Goal: Task Accomplishment & Management: Manage account settings

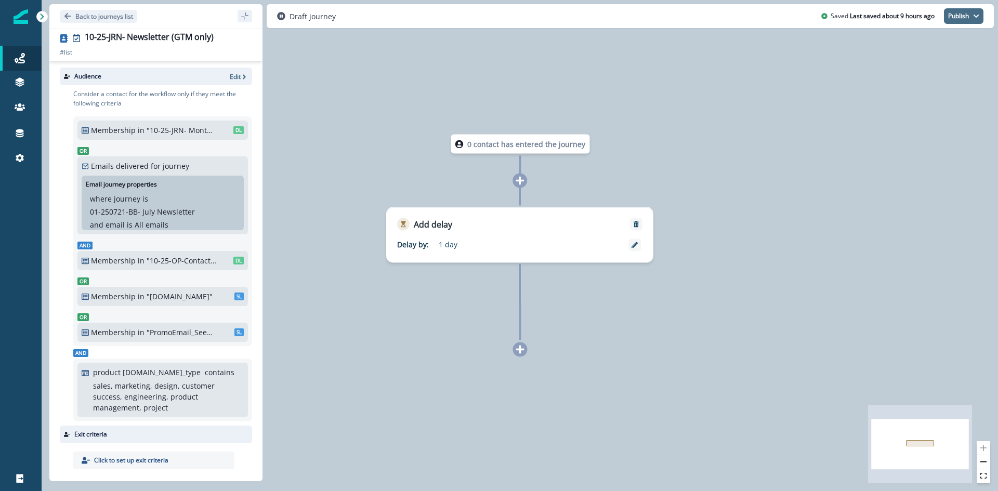
click at [977, 21] on button "Publish" at bounding box center [963, 16] width 39 height 16
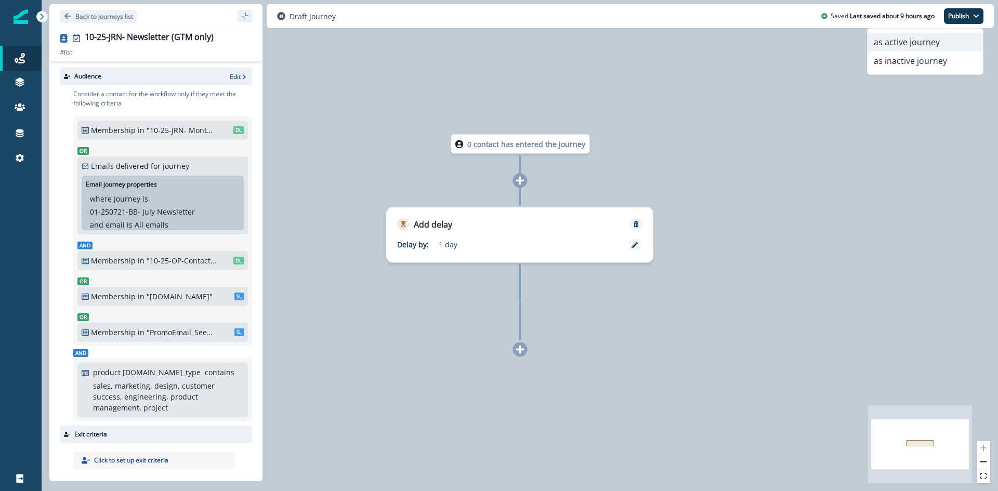
click at [900, 46] on button "as active journey" at bounding box center [924, 42] width 115 height 19
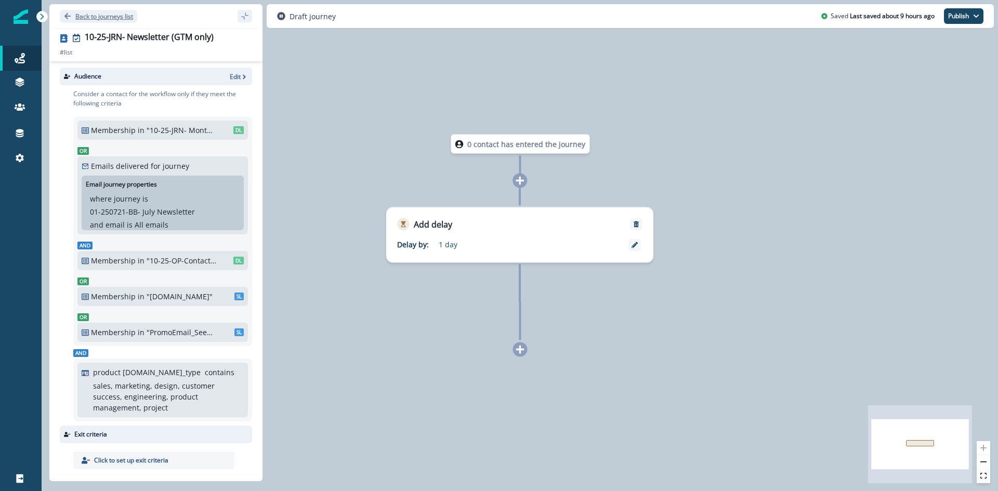
click at [73, 14] on button "Back to journeys list" at bounding box center [98, 16] width 77 height 13
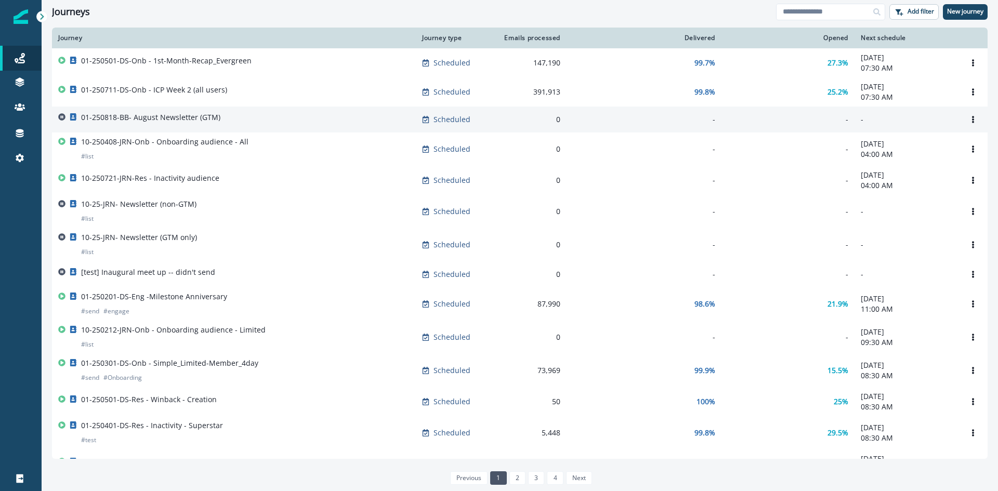
click at [170, 117] on p "01-250818-BB- August Newsletter (GTM)" at bounding box center [150, 117] width 139 height 10
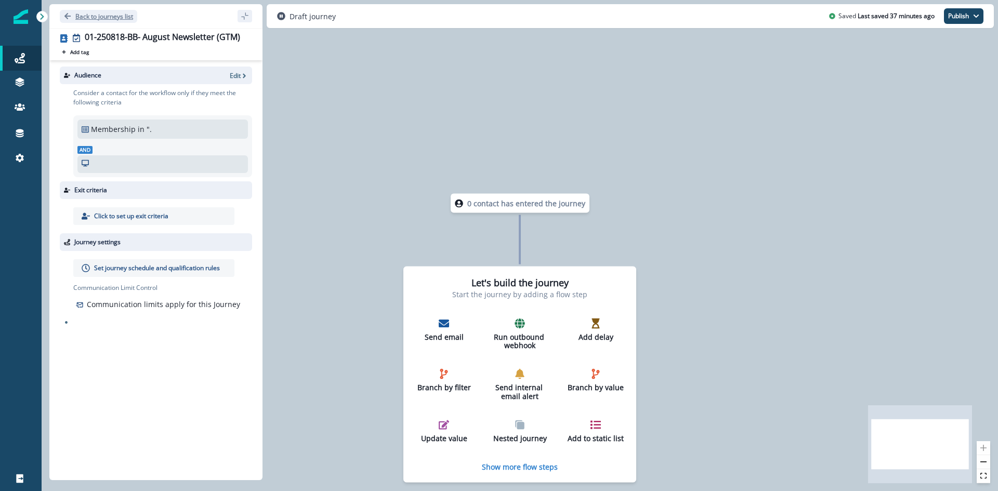
click at [64, 16] on icon "Go back" at bounding box center [67, 15] width 7 height 7
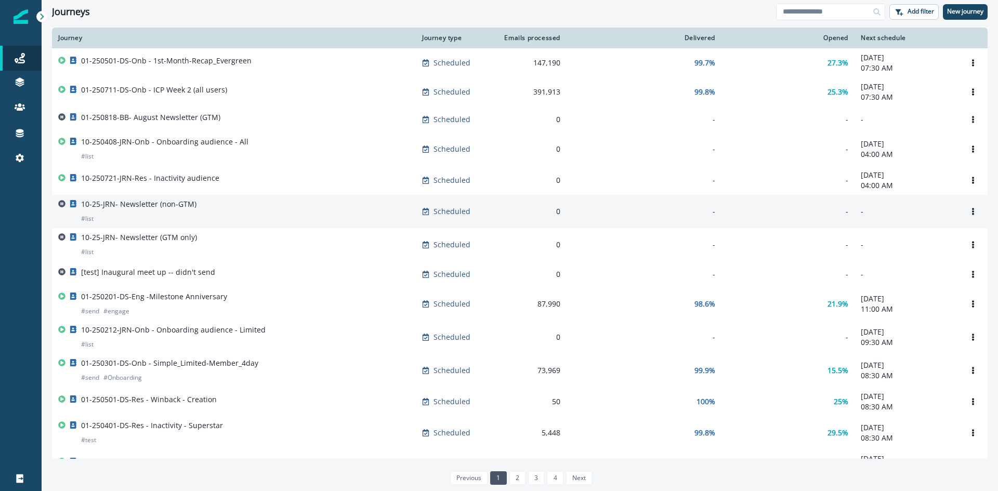
click at [177, 205] on p "10-25-JRN- Newsletter (non-GTM)" at bounding box center [138, 204] width 115 height 10
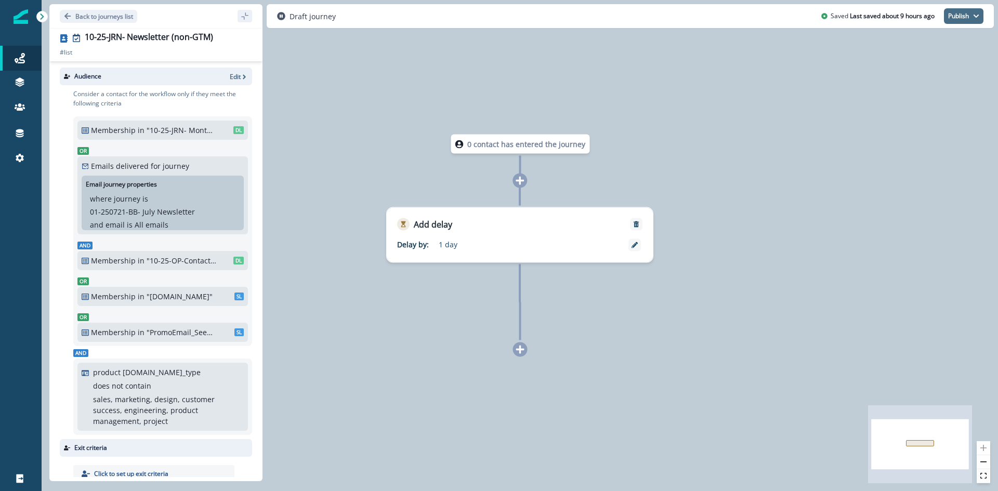
click at [967, 18] on button "Publish" at bounding box center [963, 16] width 39 height 16
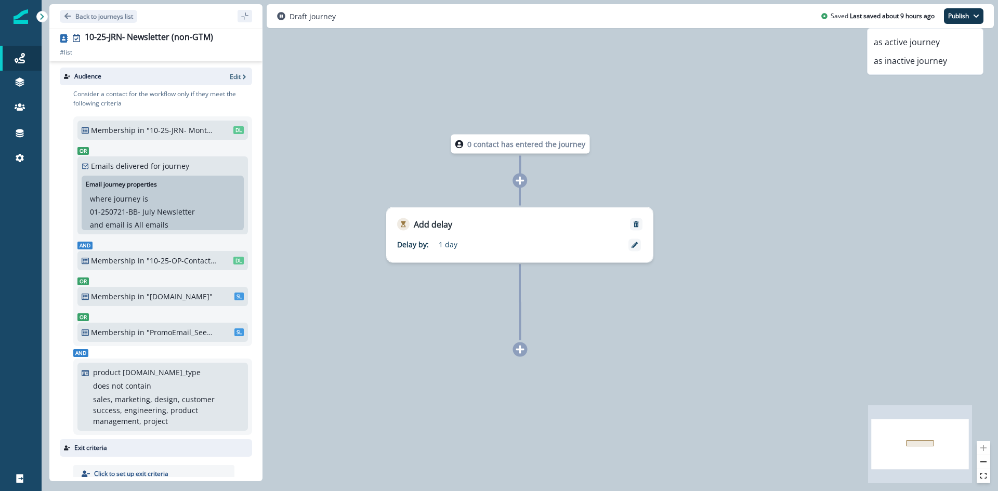
click at [967, 18] on button "Publish" at bounding box center [963, 16] width 39 height 16
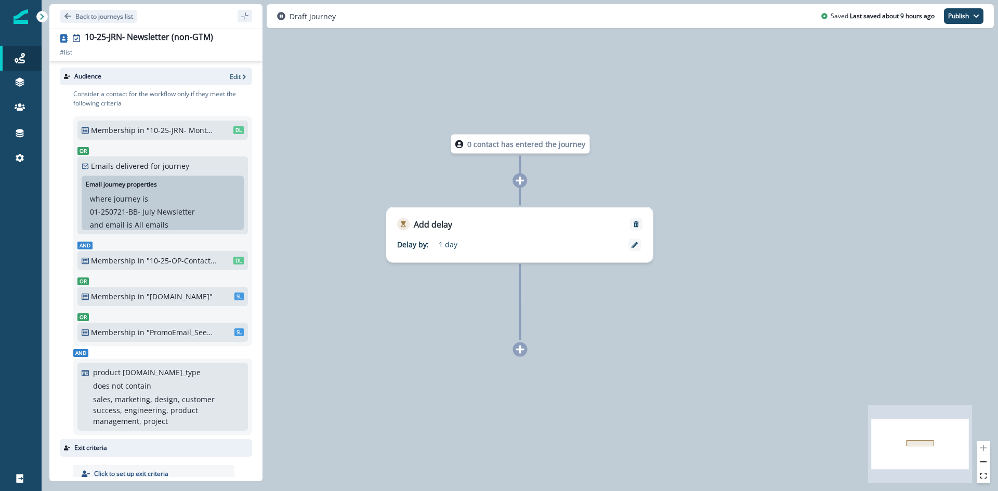
click at [524, 253] on div "1 day" at bounding box center [532, 246] width 186 height 15
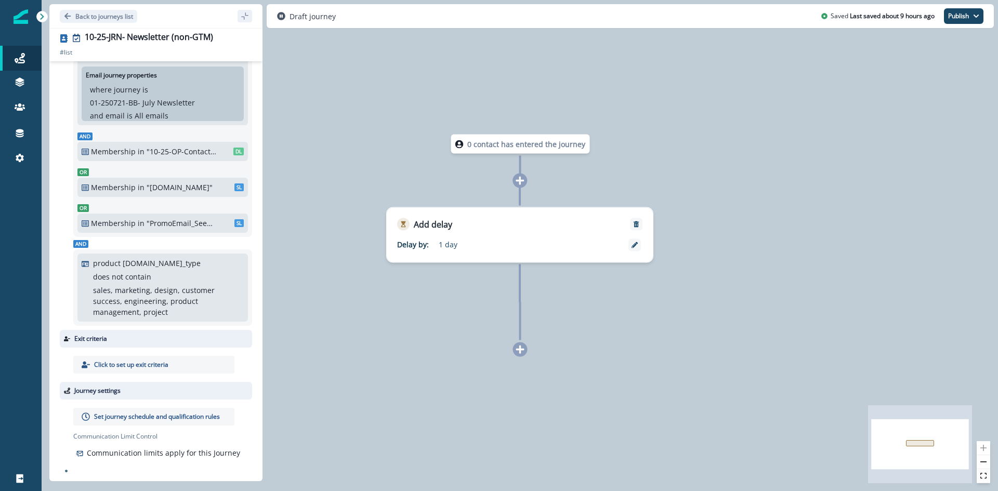
scroll to position [118, 0]
click at [104, 412] on p "Set journey schedule and qualification rules" at bounding box center [157, 416] width 126 height 9
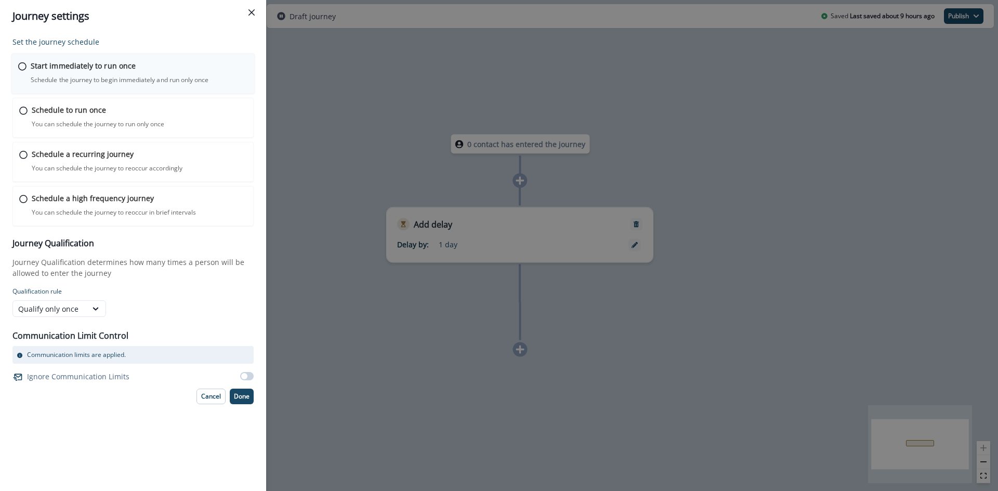
click at [28, 70] on div "Start immediately to run once Schedule the journey to begin immediately and run…" at bounding box center [133, 74] width 244 height 41
click at [240, 395] on p "Done" at bounding box center [242, 395] width 16 height 7
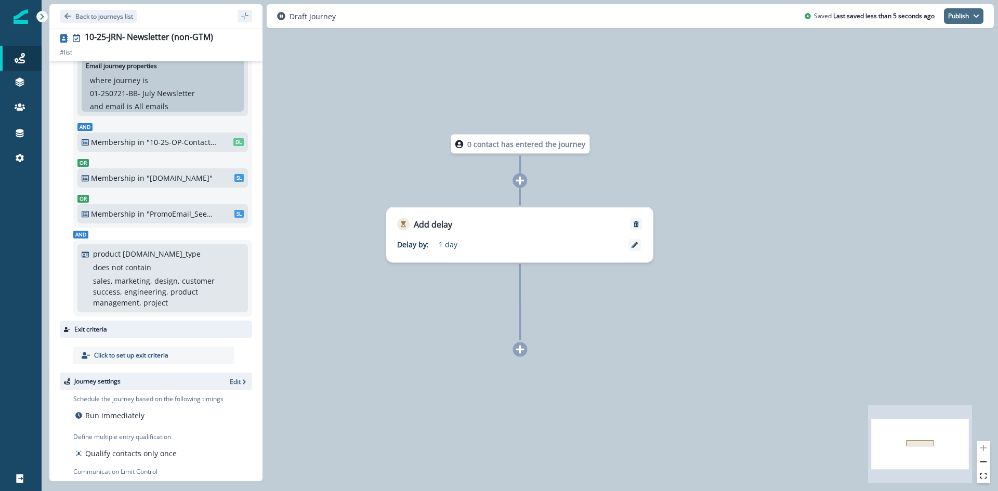
click at [960, 9] on button "Publish" at bounding box center [963, 16] width 39 height 16
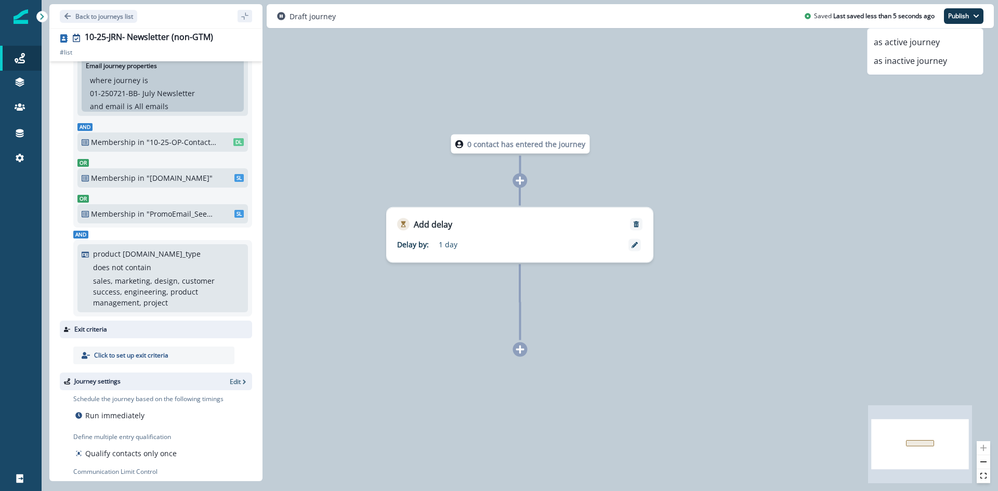
click at [752, 183] on div "0 contact has entered the journey Add delay Delay by: 1 day Delay details incom…" at bounding box center [520, 245] width 956 height 491
click at [63, 16] on button "Back to journeys list" at bounding box center [98, 16] width 77 height 13
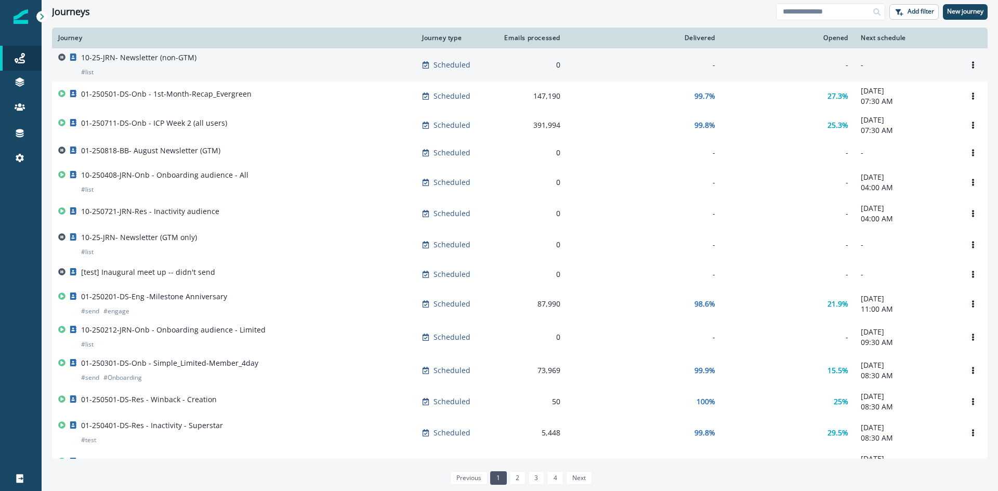
click at [154, 55] on p "10-25-JRN- Newsletter (non-GTM)" at bounding box center [138, 57] width 115 height 10
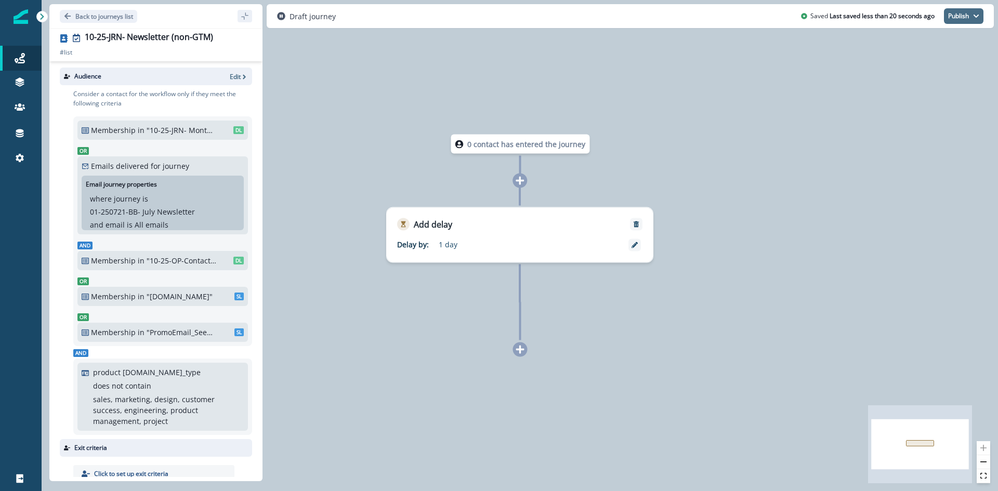
click at [964, 20] on button "Publish" at bounding box center [963, 16] width 39 height 16
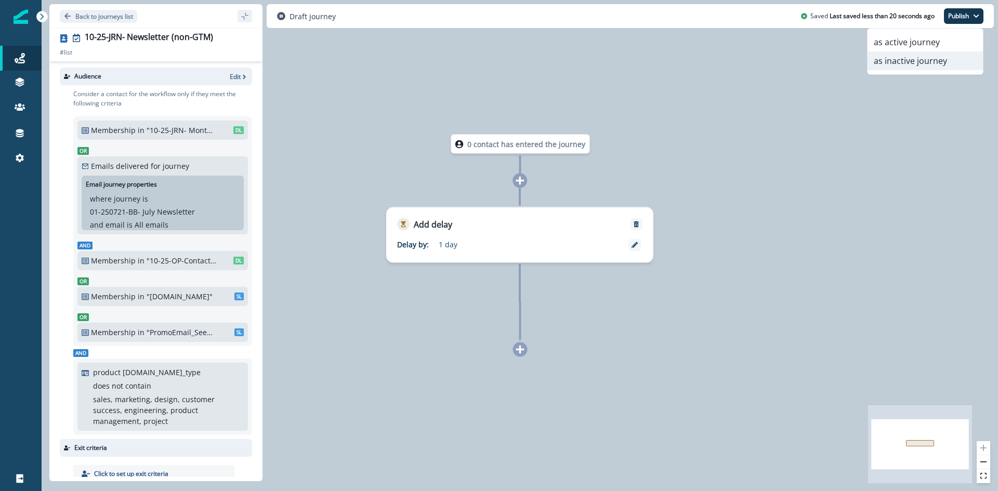
click at [932, 57] on button "as inactive journey" at bounding box center [924, 60] width 115 height 19
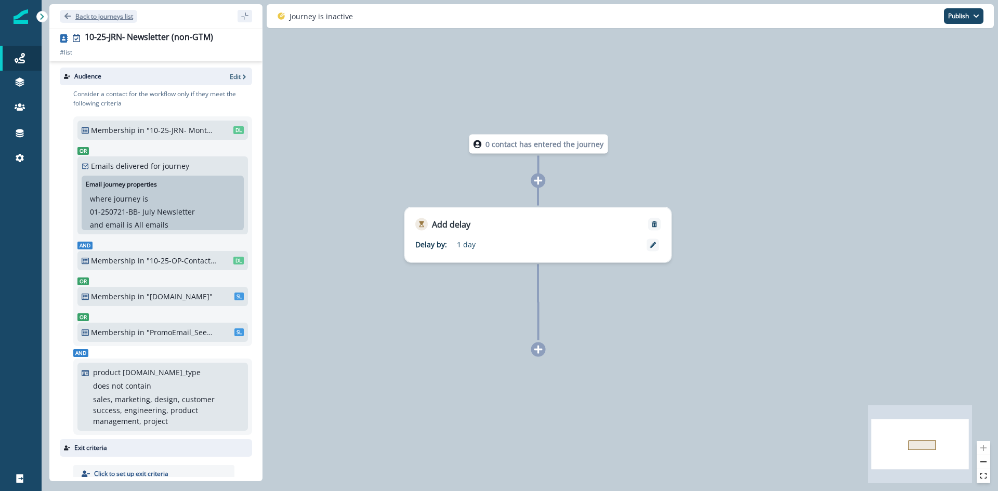
click at [67, 14] on icon "Go back" at bounding box center [67, 15] width 7 height 7
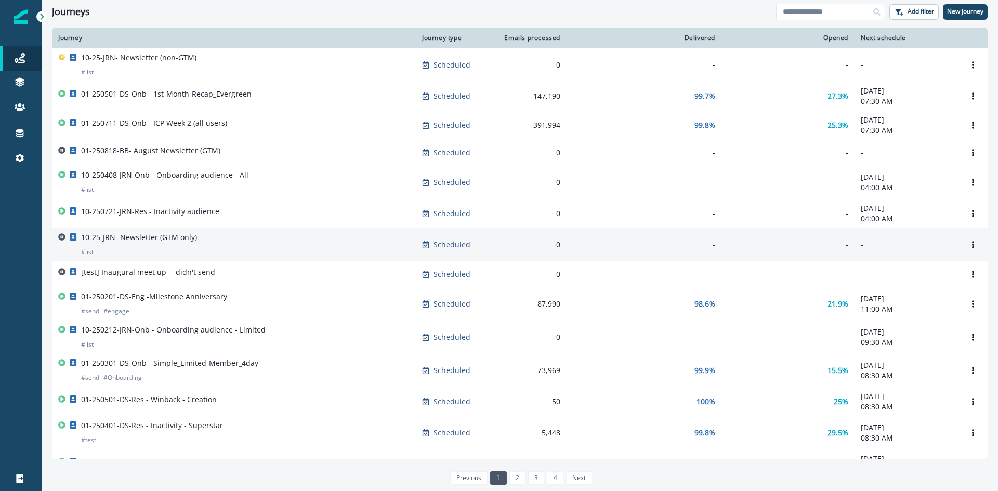
click at [162, 246] on div "10-25-JRN- Newsletter (GTM only) # list" at bounding box center [139, 244] width 116 height 25
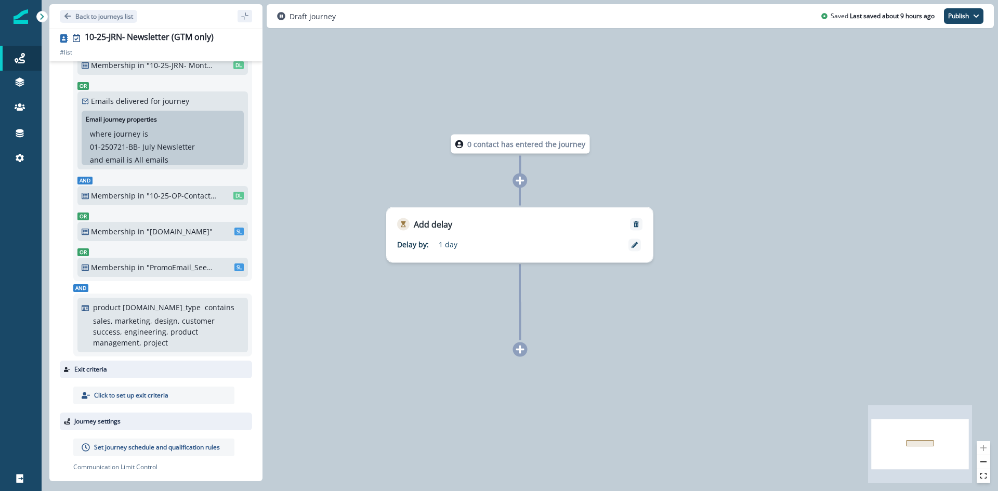
scroll to position [105, 0]
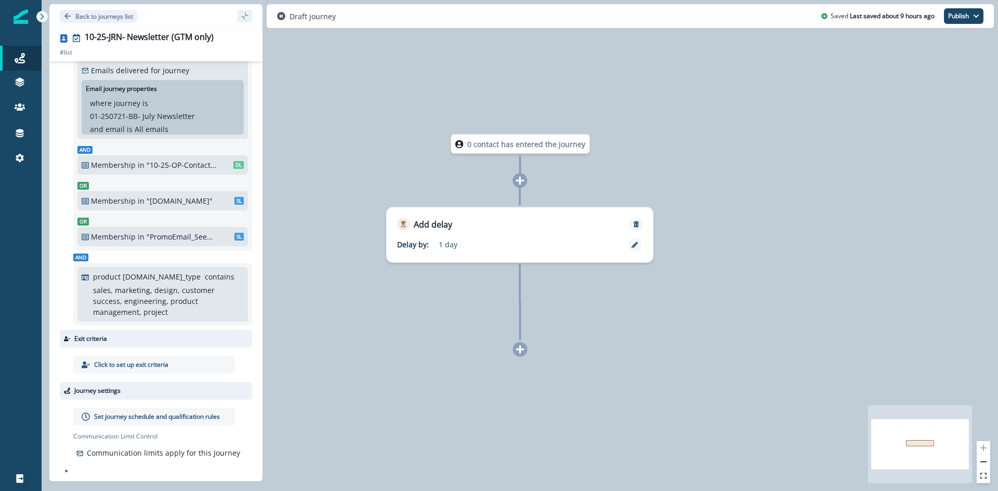
click at [137, 412] on p "Set journey schedule and qualification rules" at bounding box center [157, 416] width 126 height 9
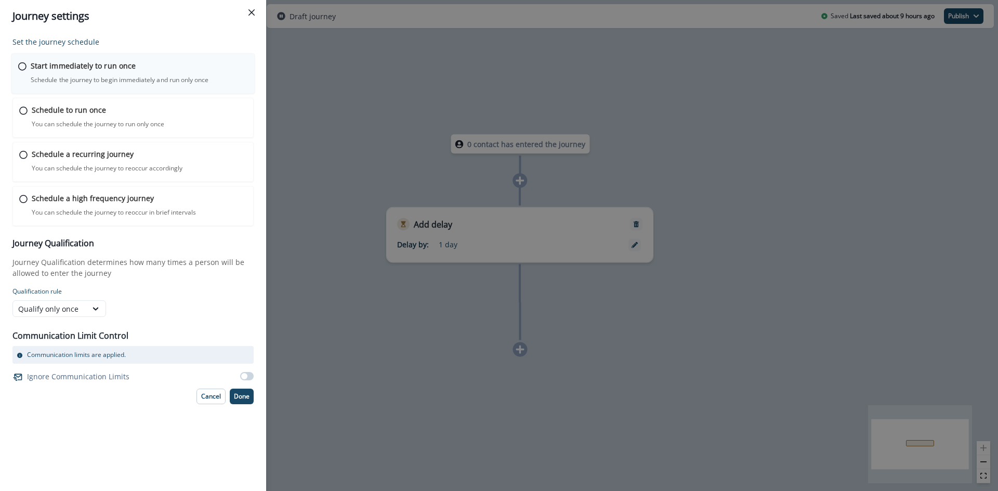
click at [81, 69] on p "Start immediately to run once" at bounding box center [83, 65] width 105 height 11
click at [235, 399] on p "Done" at bounding box center [242, 395] width 16 height 7
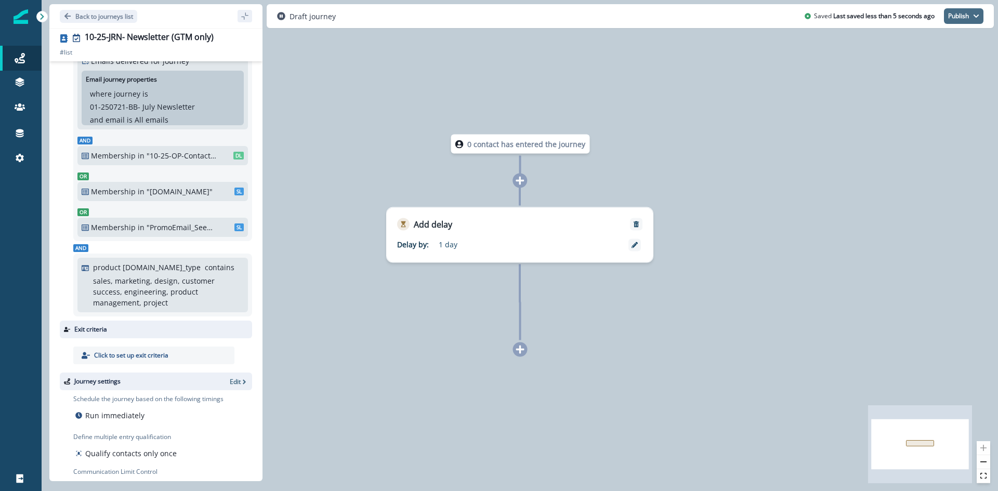
click at [966, 22] on button "Publish" at bounding box center [963, 16] width 39 height 16
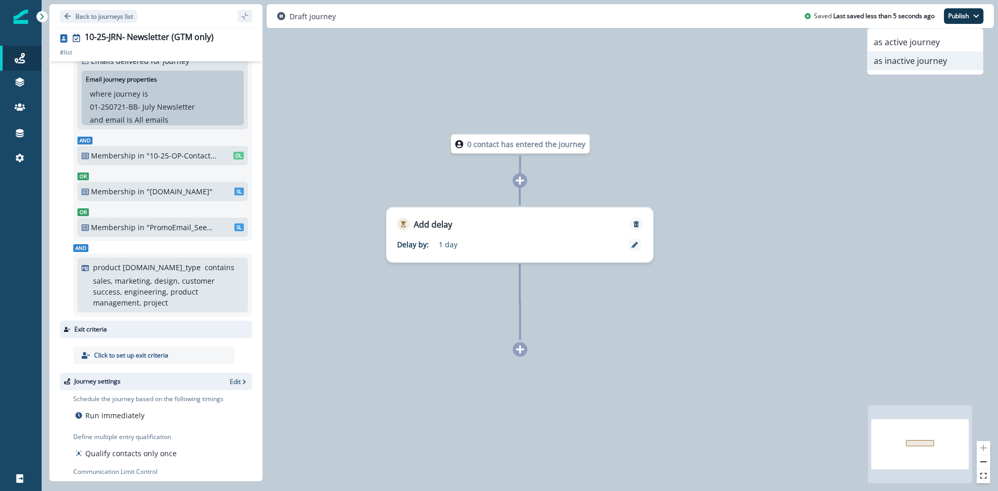
click at [929, 57] on button "as inactive journey" at bounding box center [924, 60] width 115 height 19
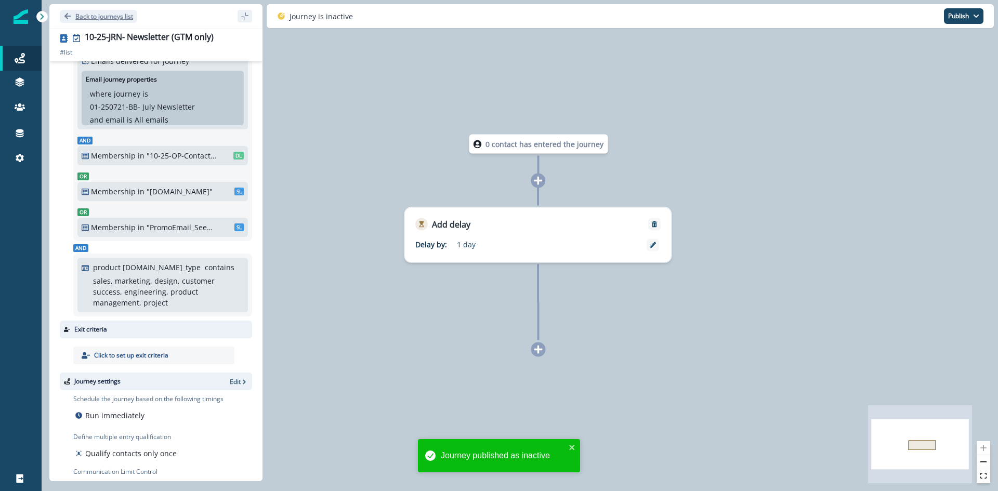
click at [75, 20] on button "Back to journeys list" at bounding box center [98, 16] width 77 height 13
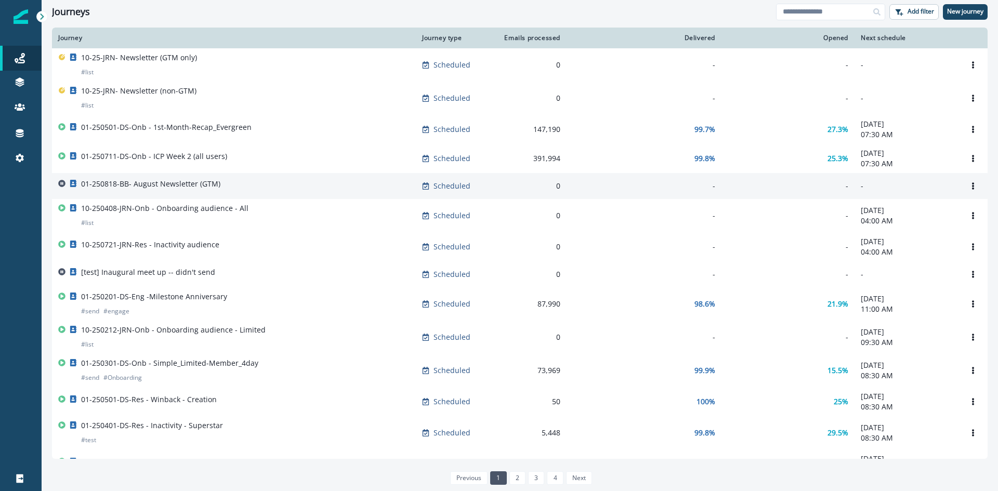
click at [161, 187] on p "01-250818-BB- August Newsletter (GTM)" at bounding box center [150, 184] width 139 height 10
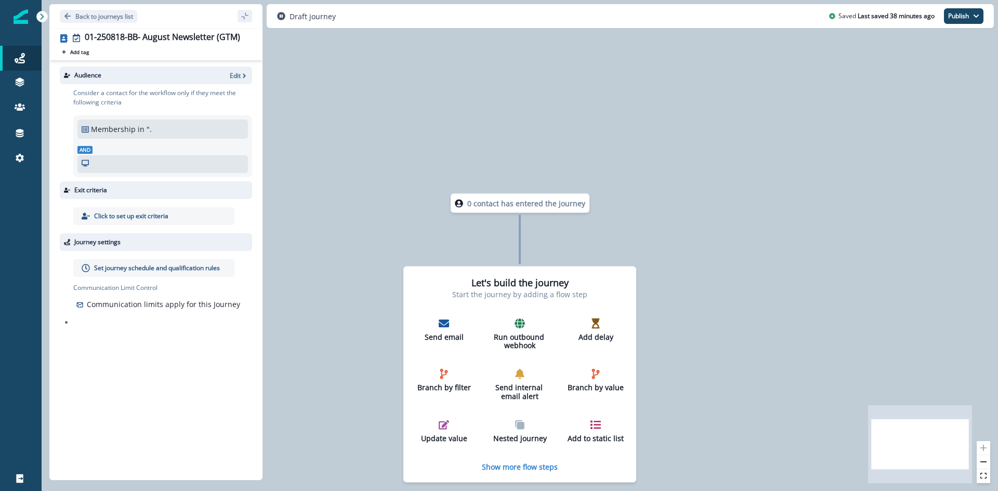
click at [147, 136] on div "Membership in """ at bounding box center [162, 129] width 170 height 19
click at [230, 76] on p "Edit" at bounding box center [235, 75] width 11 height 9
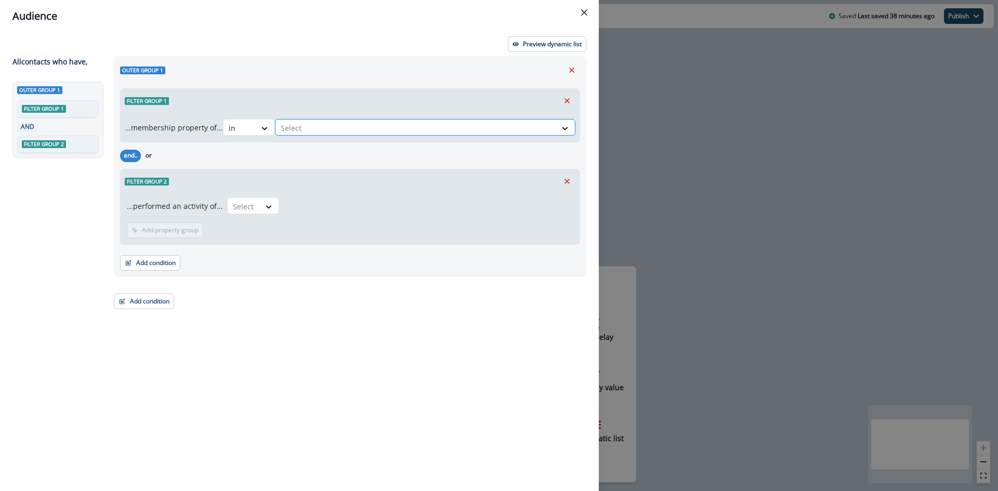
click at [346, 126] on div at bounding box center [416, 128] width 270 height 13
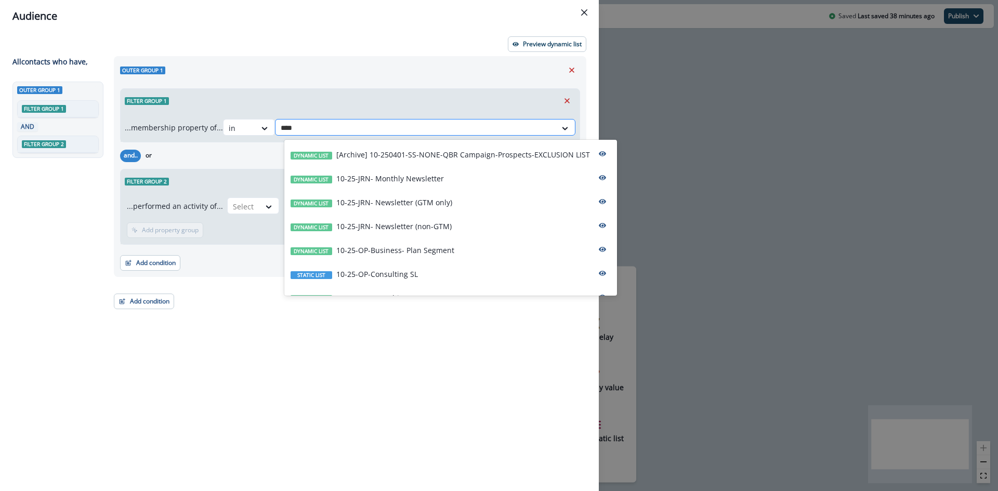
type input "*****"
click at [389, 204] on p "10-25-JRN- Newsletter (GTM only)" at bounding box center [394, 202] width 116 height 11
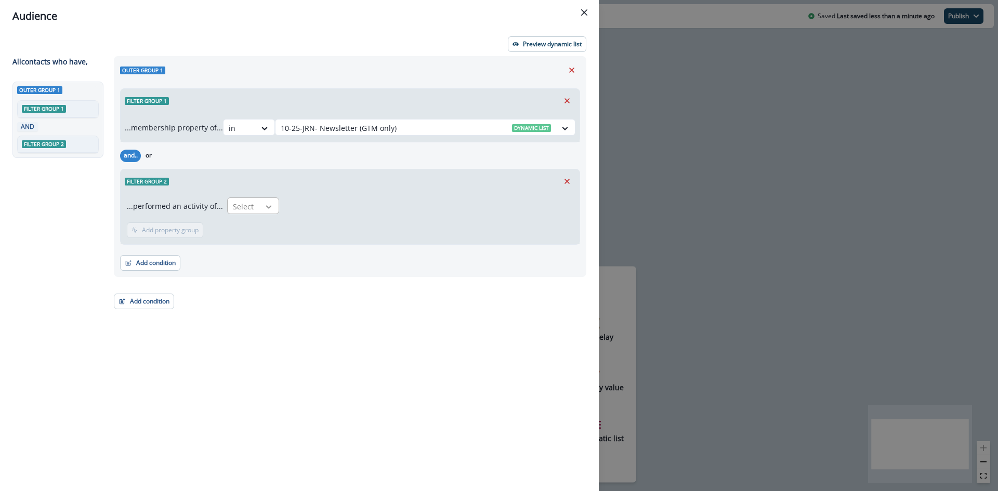
click at [260, 204] on div at bounding box center [269, 207] width 18 height 10
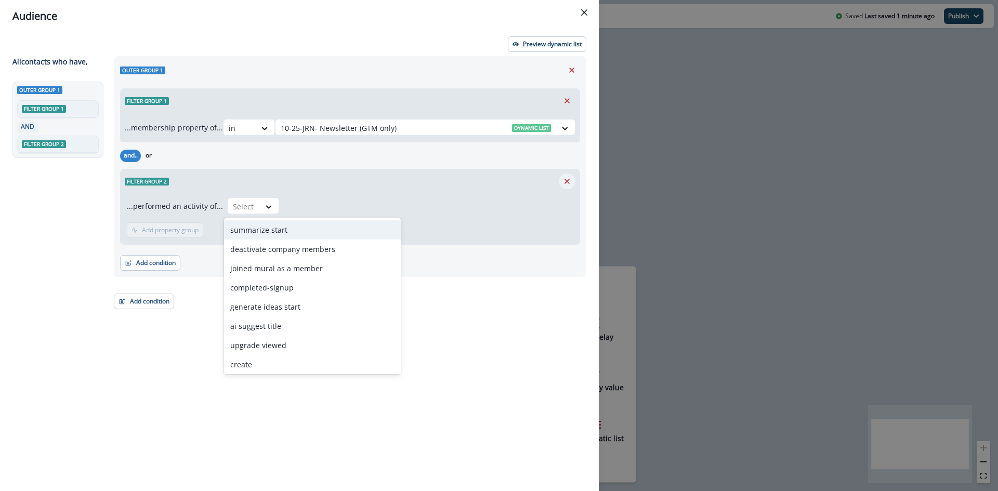
click at [566, 180] on icon "Remove" at bounding box center [566, 181] width 9 height 9
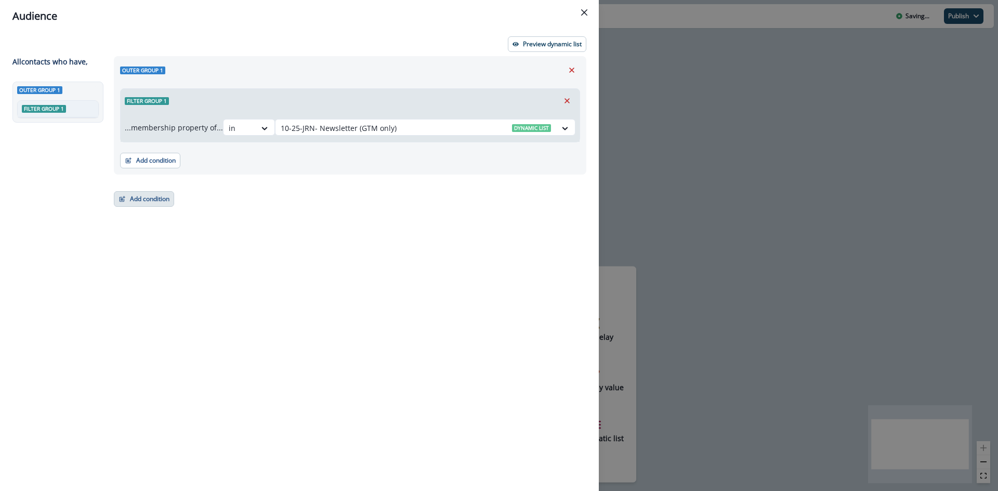
click at [155, 201] on button "Add condition" at bounding box center [144, 199] width 60 height 16
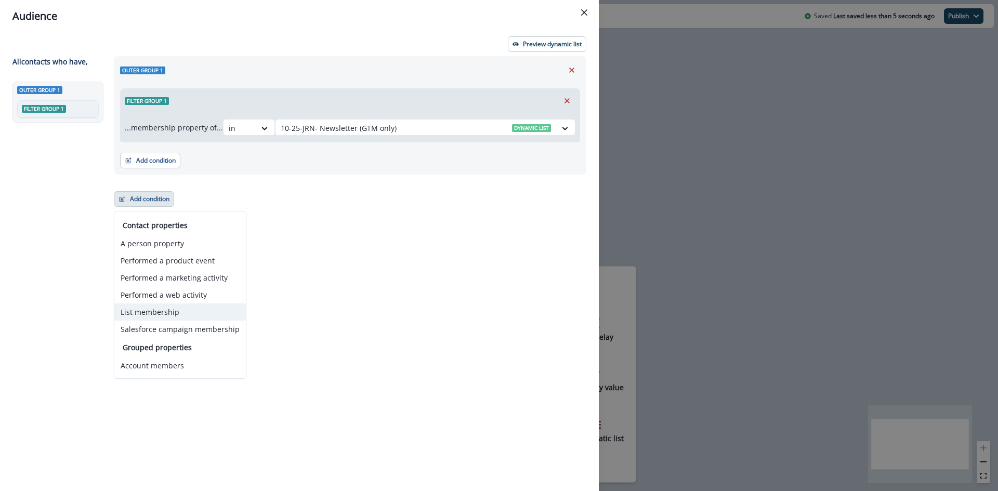
click at [155, 312] on button "List membership" at bounding box center [179, 311] width 131 height 17
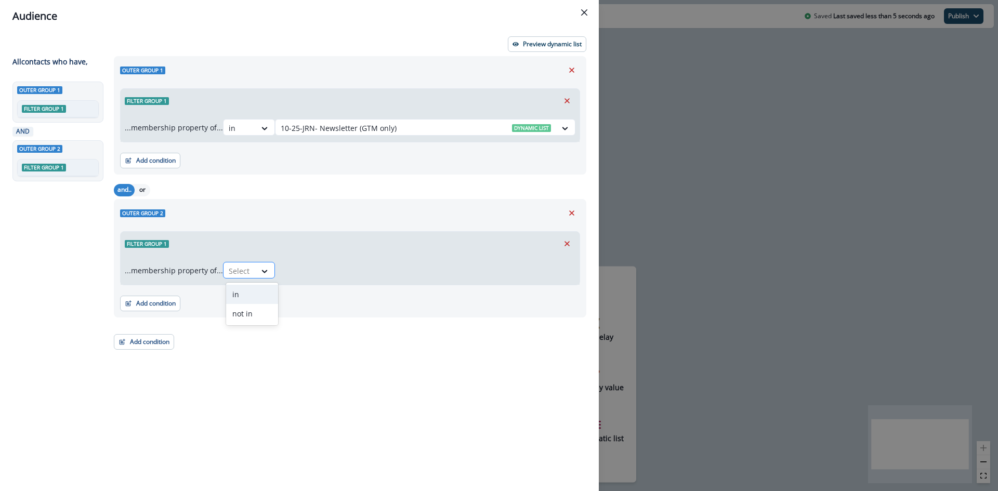
click at [250, 268] on div at bounding box center [240, 270] width 22 height 13
click at [255, 296] on div "in" at bounding box center [252, 294] width 52 height 19
click at [330, 271] on div at bounding box center [416, 270] width 270 height 13
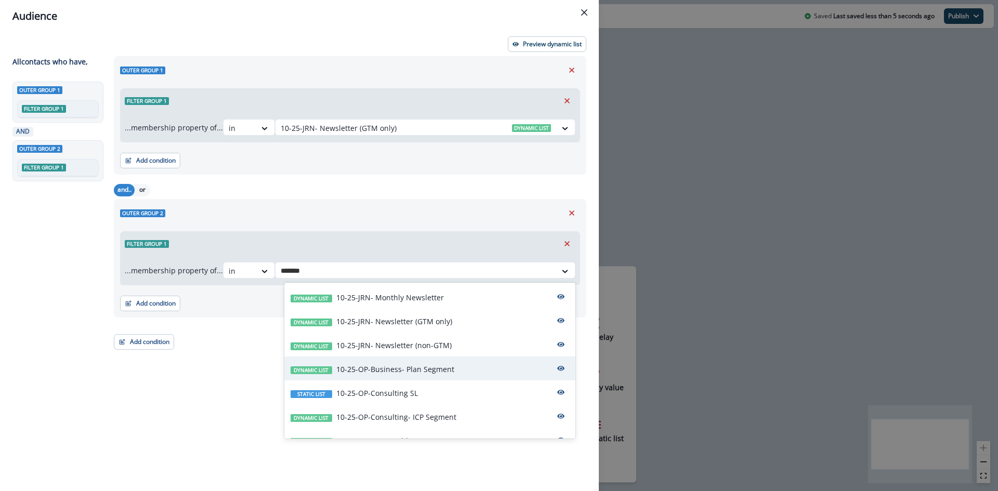
type input "********"
click at [382, 365] on p "10-25-OP-Contactable" at bounding box center [374, 369] width 76 height 11
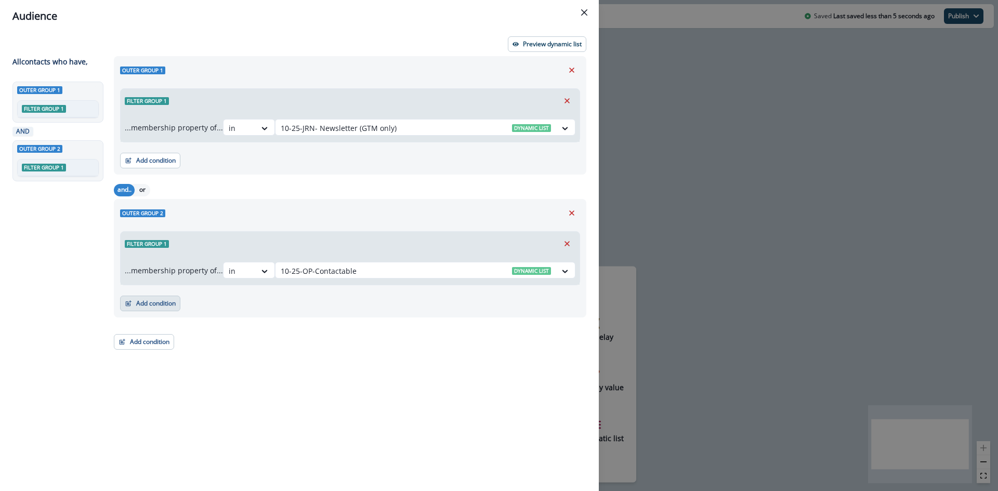
click at [172, 304] on button "Add condition" at bounding box center [150, 304] width 60 height 16
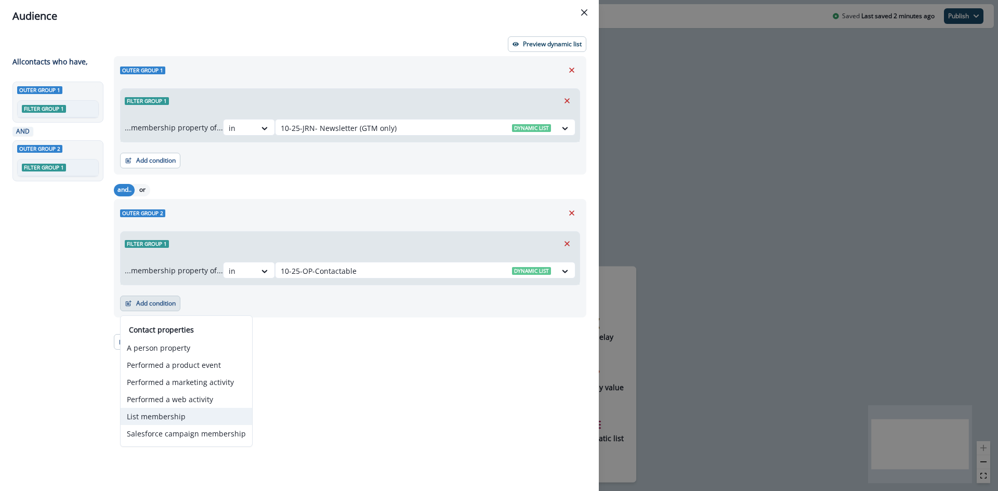
click at [169, 419] on button "List membership" at bounding box center [186, 416] width 131 height 17
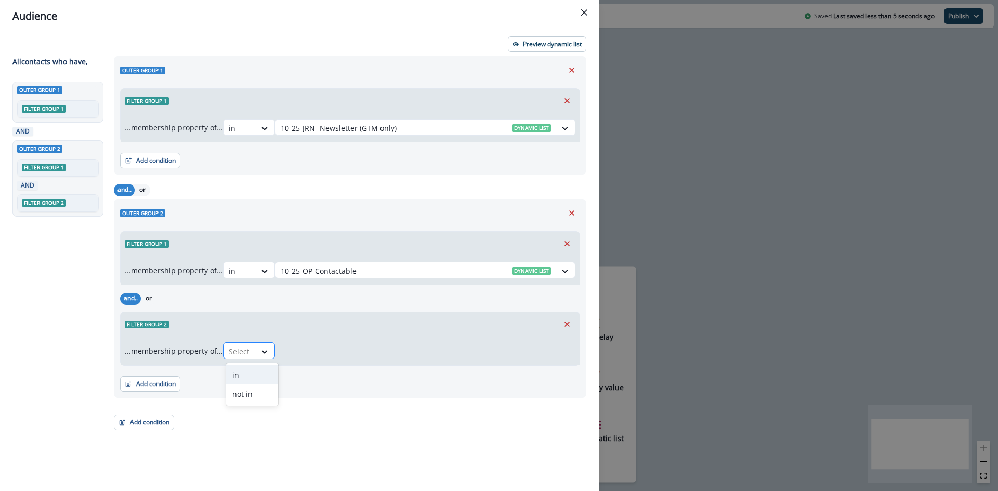
click at [250, 352] on div at bounding box center [240, 351] width 22 height 13
click at [252, 367] on div "in" at bounding box center [252, 374] width 52 height 19
click at [334, 351] on div at bounding box center [416, 351] width 270 height 13
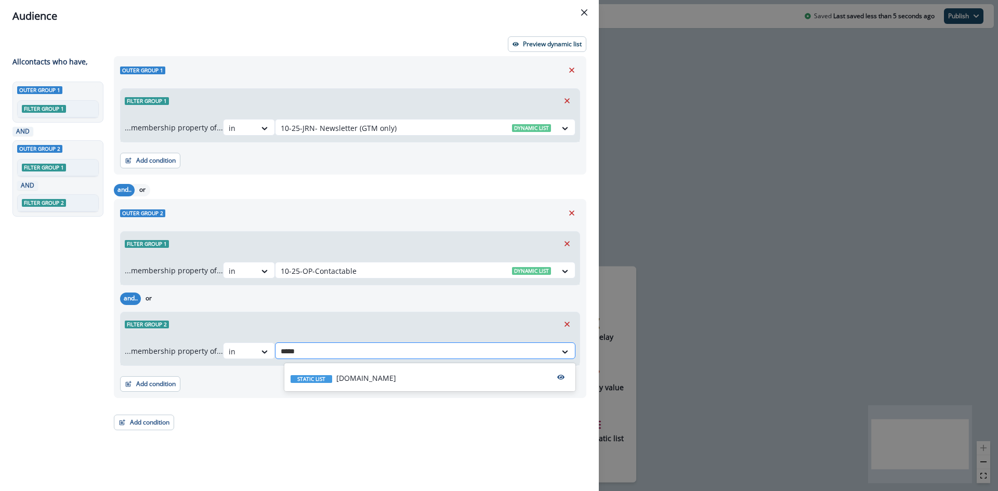
type input "******"
click at [346, 378] on p "[DOMAIN_NAME]" at bounding box center [366, 378] width 60 height 11
click at [152, 299] on button "or" at bounding box center [149, 299] width 16 height 12
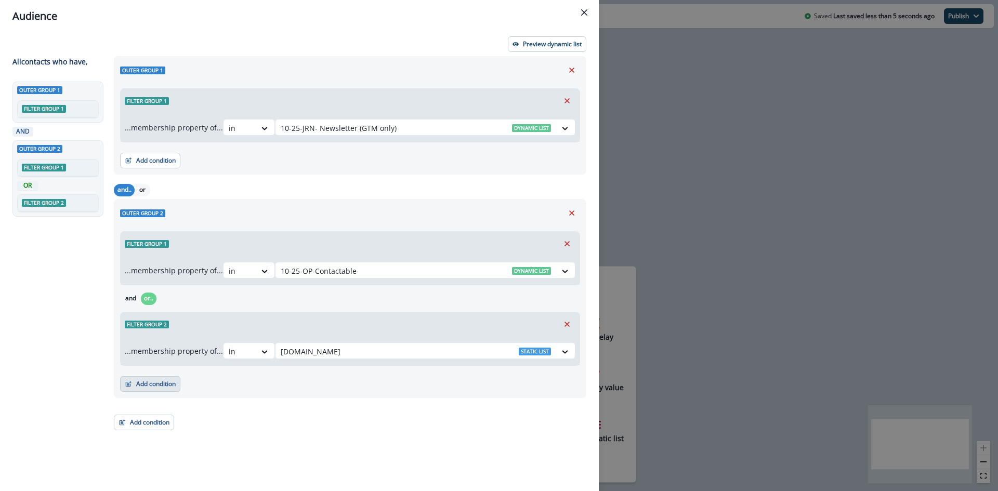
click at [149, 386] on button "Add condition" at bounding box center [150, 384] width 60 height 16
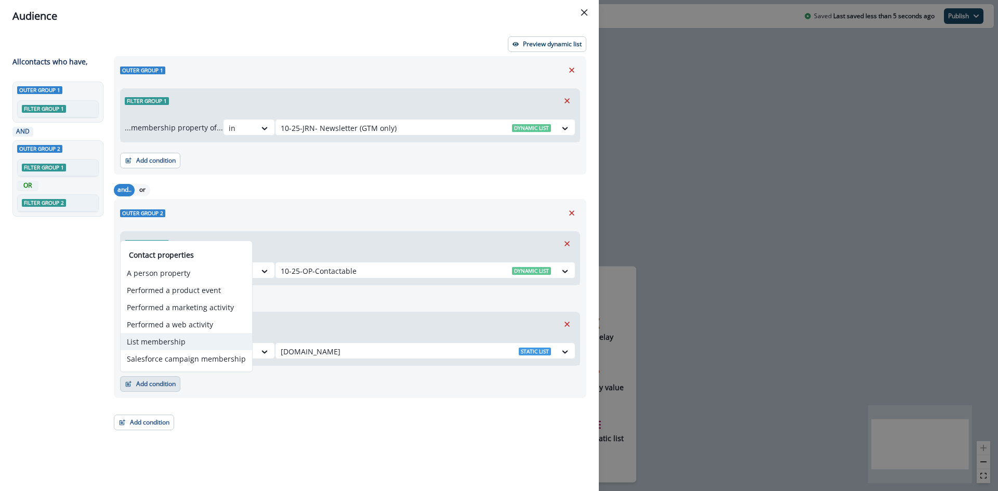
click at [173, 341] on button "List membership" at bounding box center [186, 341] width 131 height 17
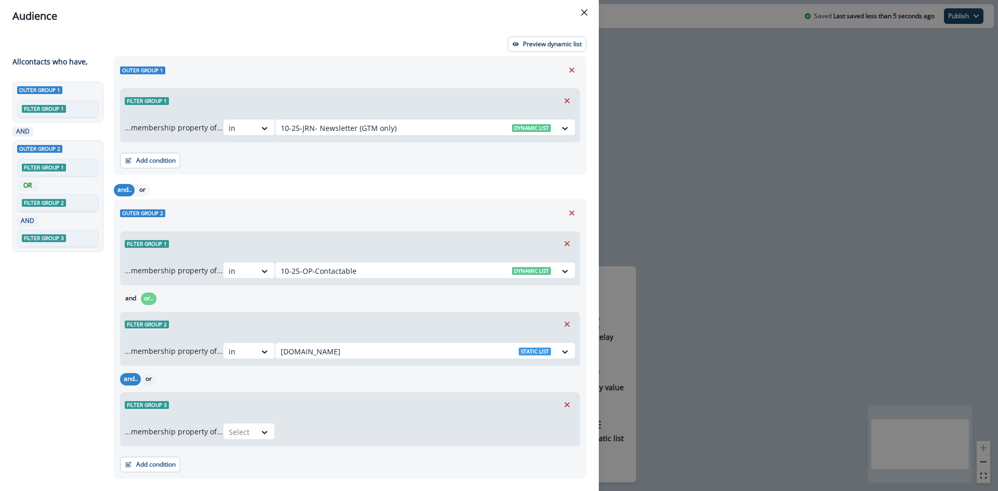
click at [151, 379] on button "or" at bounding box center [149, 379] width 16 height 12
click at [248, 431] on div at bounding box center [240, 432] width 22 height 13
click at [249, 448] on div "in" at bounding box center [252, 455] width 52 height 19
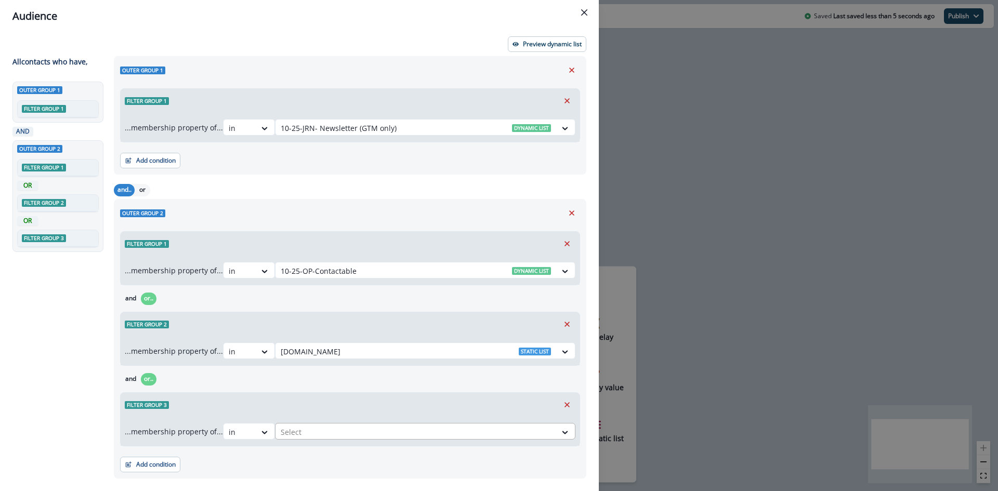
click at [319, 435] on div at bounding box center [416, 432] width 270 height 13
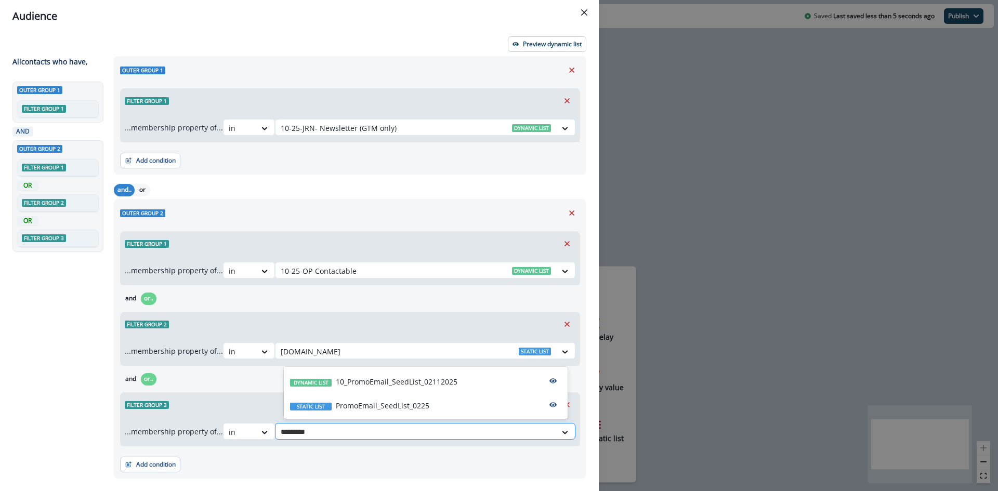
type input "**********"
click at [385, 408] on p "PromoEmail_SeedList_0225" at bounding box center [383, 405] width 94 height 11
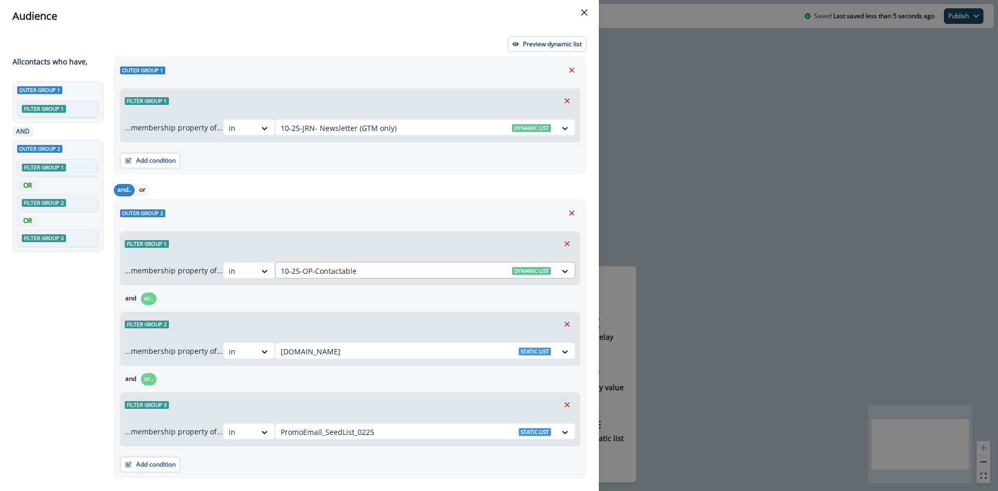
scroll to position [24, 0]
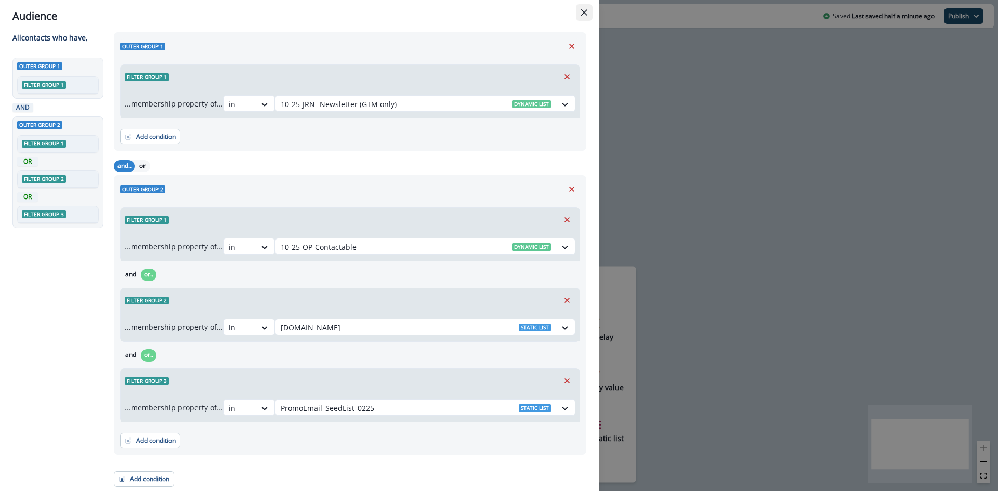
click at [584, 13] on icon "Close" at bounding box center [584, 12] width 6 height 6
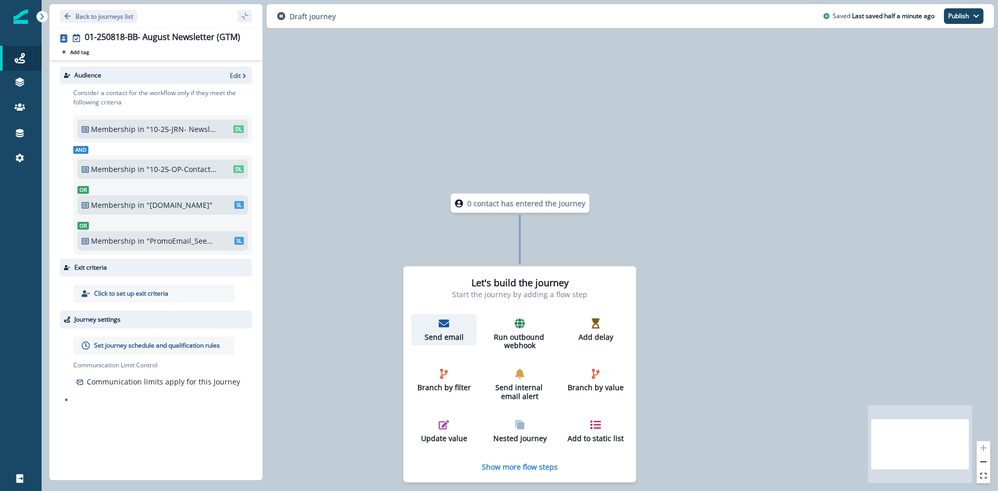
click at [440, 325] on icon "button" at bounding box center [444, 324] width 10 height 8
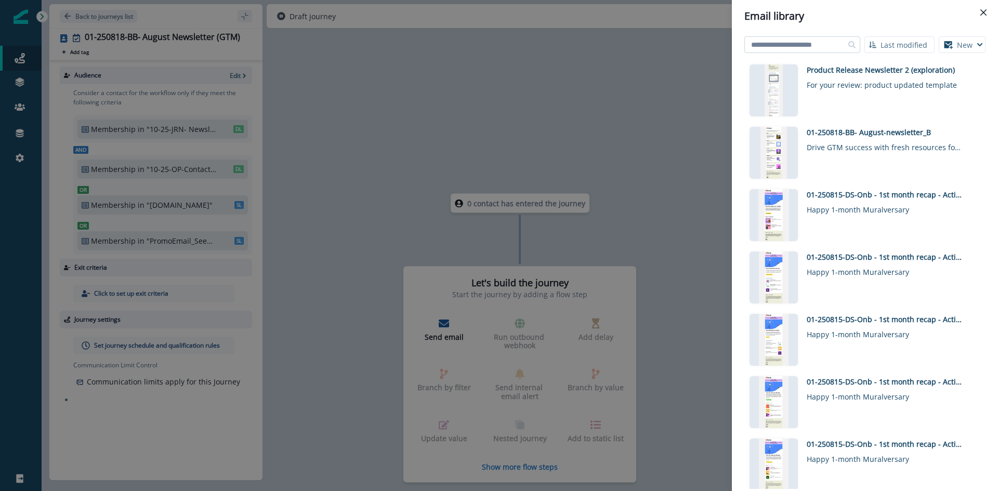
click at [815, 43] on input at bounding box center [802, 44] width 116 height 17
type input "**********"
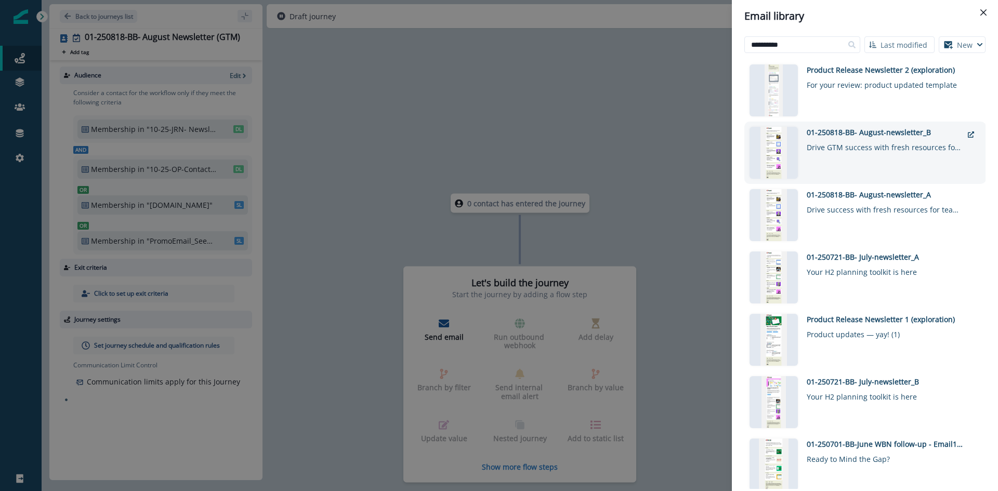
click at [823, 136] on div "01-250818-BB- August-newsletter_B" at bounding box center [884, 132] width 156 height 11
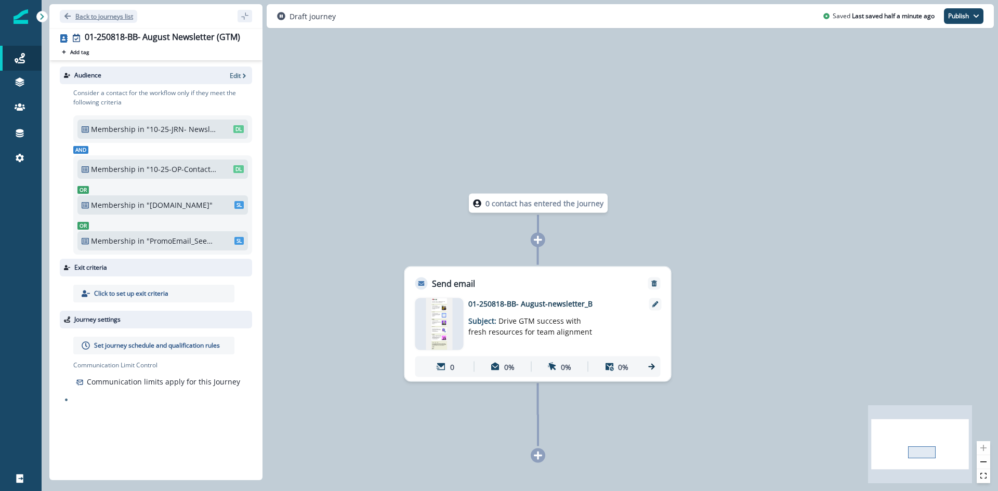
click at [72, 18] on button "Back to journeys list" at bounding box center [98, 16] width 77 height 13
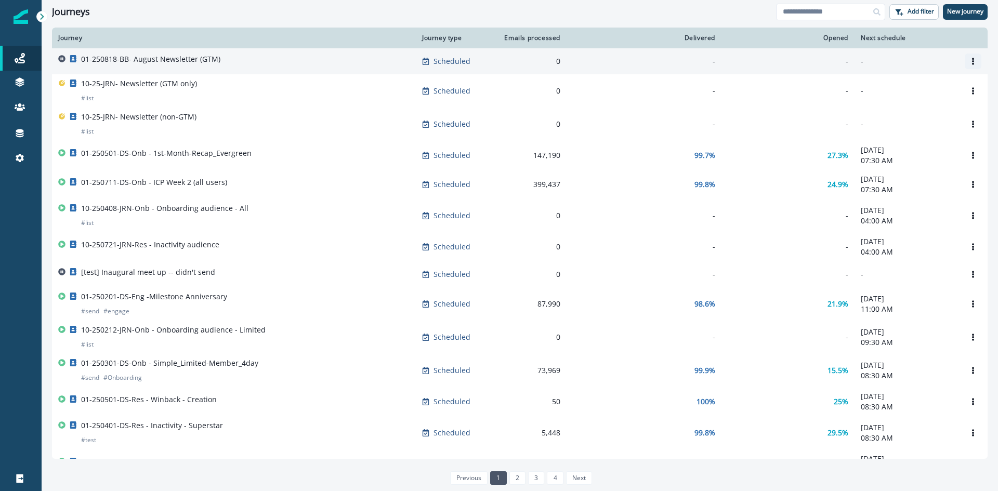
click at [972, 62] on icon "Options" at bounding box center [973, 61] width 2 height 7
click at [890, 90] on button "Clone" at bounding box center [914, 86] width 115 height 17
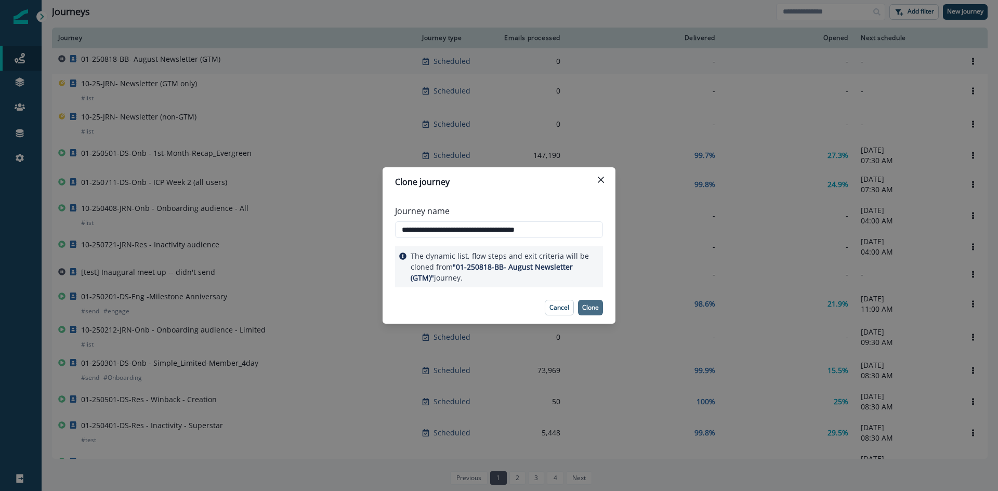
click at [593, 306] on p "Clone" at bounding box center [590, 307] width 17 height 7
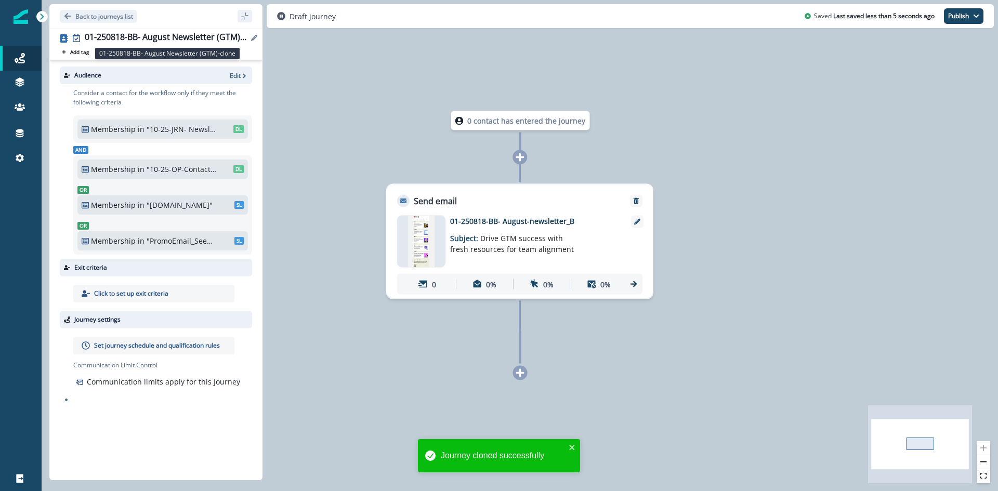
click at [226, 36] on div "01-250818-BB- August Newsletter (GTM)-clone" at bounding box center [166, 37] width 163 height 11
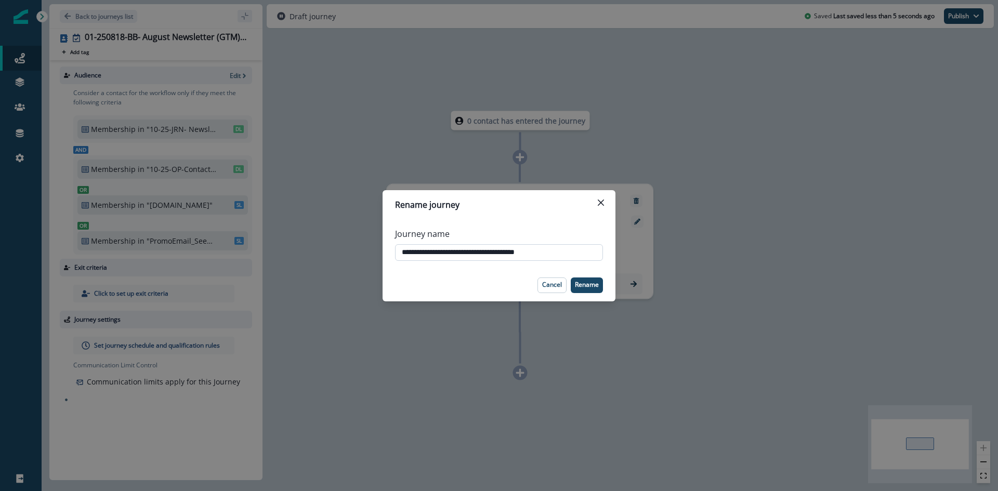
drag, startPoint x: 566, startPoint y: 253, endPoint x: 525, endPoint y: 250, distance: 41.2
click at [525, 250] on input "**********" at bounding box center [499, 252] width 208 height 17
type input "**********"
click at [578, 286] on p "Rename" at bounding box center [587, 284] width 24 height 7
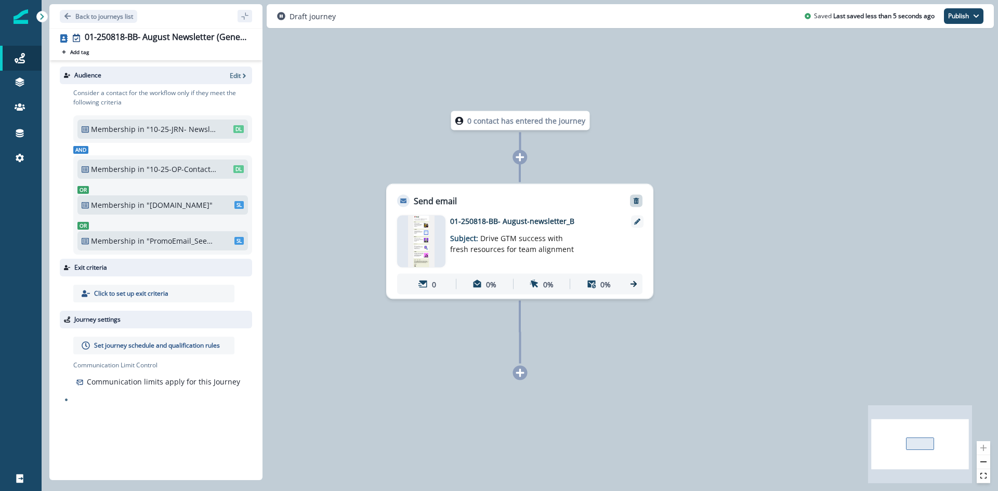
click at [633, 201] on icon "Remove" at bounding box center [635, 200] width 7 height 7
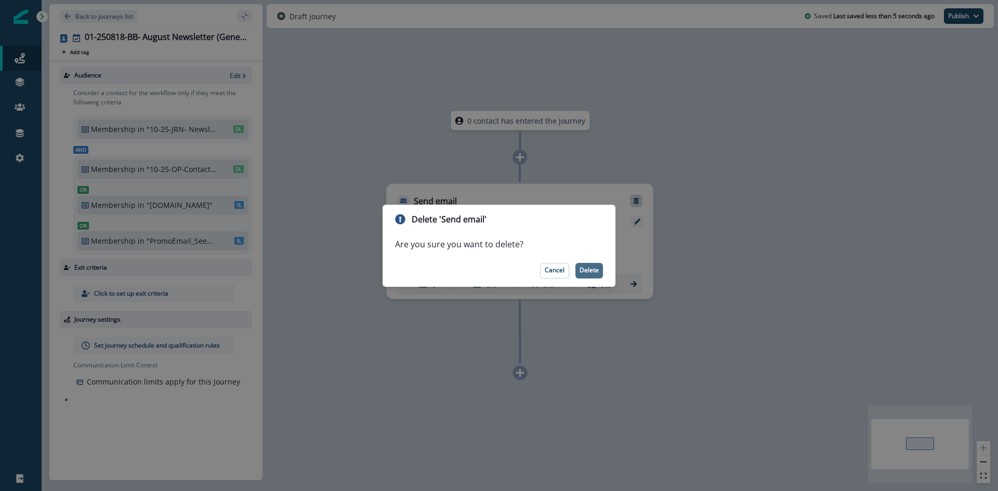
click at [593, 268] on p "Delete" at bounding box center [588, 270] width 19 height 7
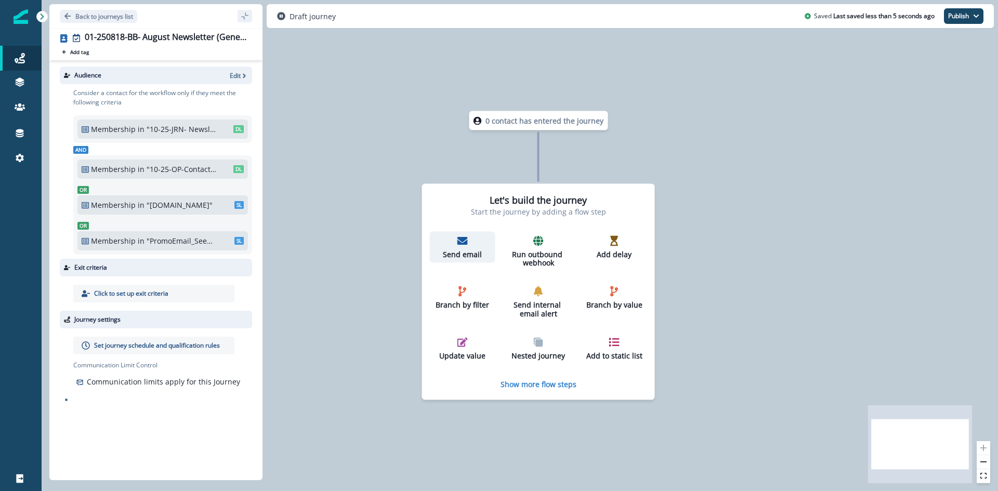
click at [461, 245] on icon "button" at bounding box center [462, 240] width 10 height 10
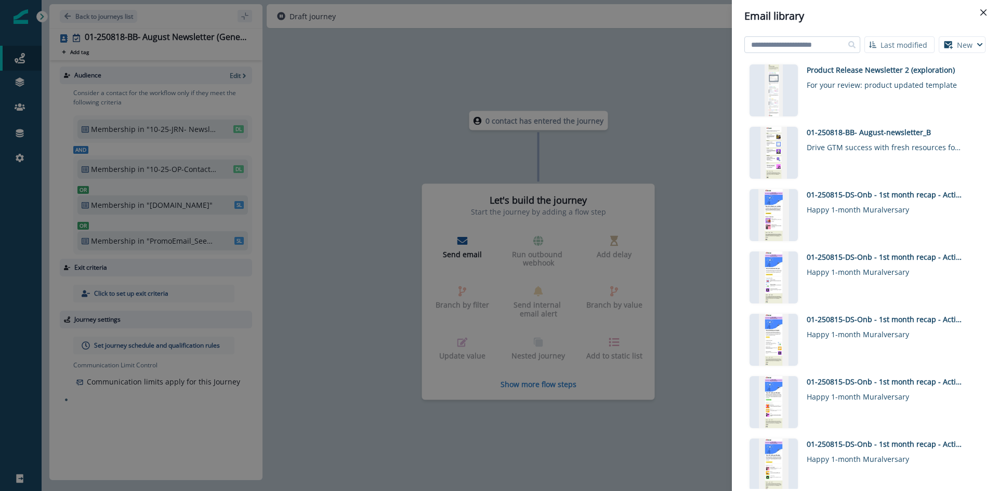
click at [813, 44] on input at bounding box center [802, 44] width 116 height 17
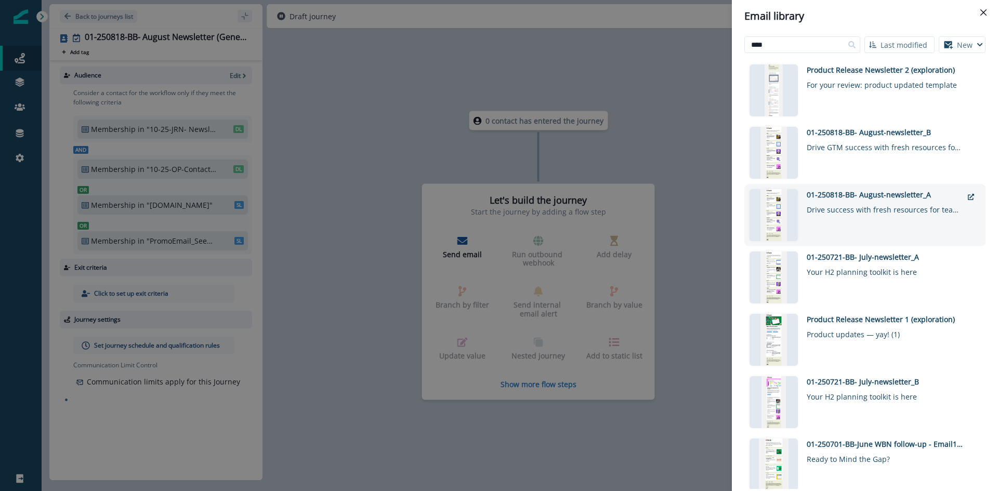
type input "****"
click at [869, 207] on div "Drive success with fresh resources for team alignment" at bounding box center [884, 207] width 156 height 15
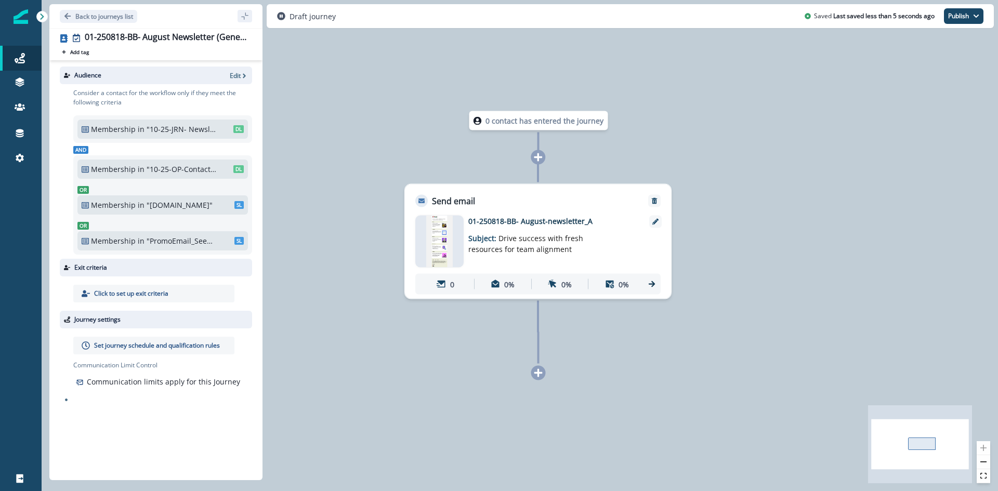
click at [169, 131] on p ""10-25-JRN- Newsletter (GTM only)"" at bounding box center [182, 129] width 70 height 11
click at [244, 76] on icon "button" at bounding box center [244, 75] width 3 height 5
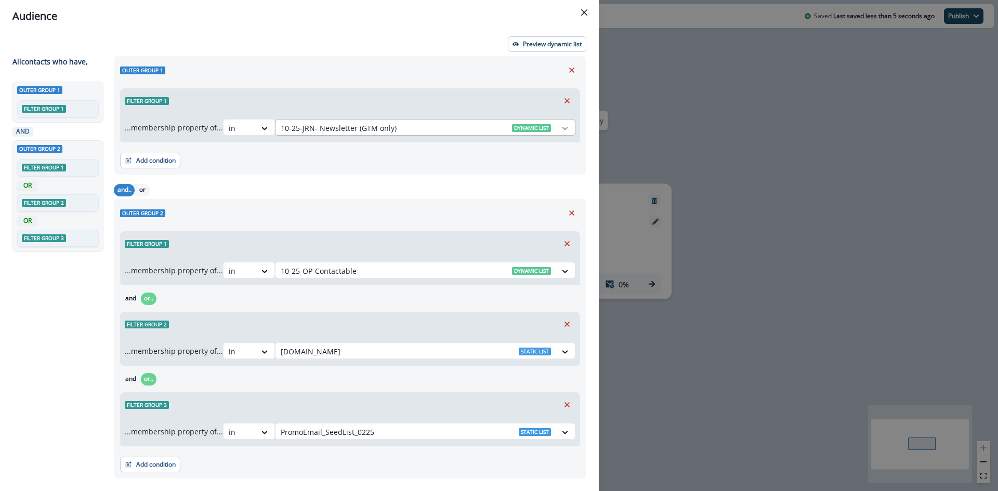
click at [560, 125] on icon at bounding box center [564, 128] width 9 height 10
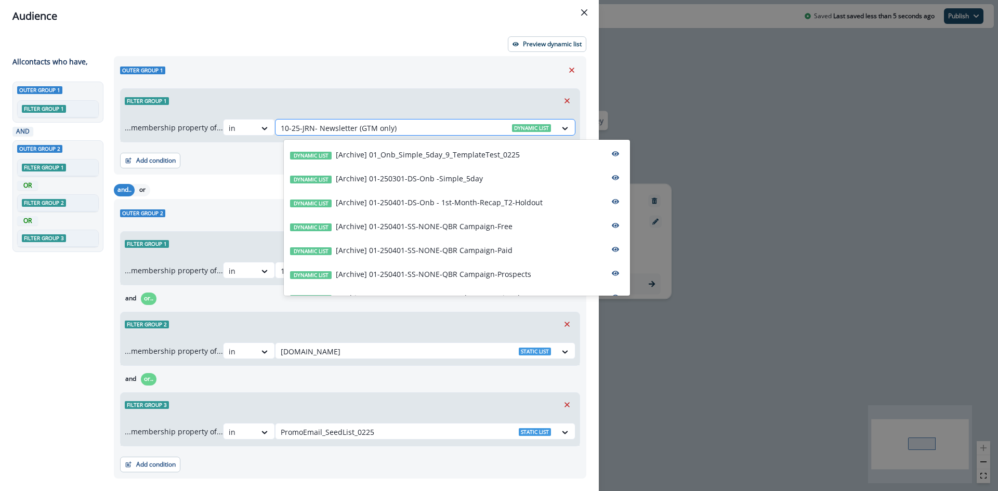
click at [436, 127] on div at bounding box center [416, 128] width 270 height 13
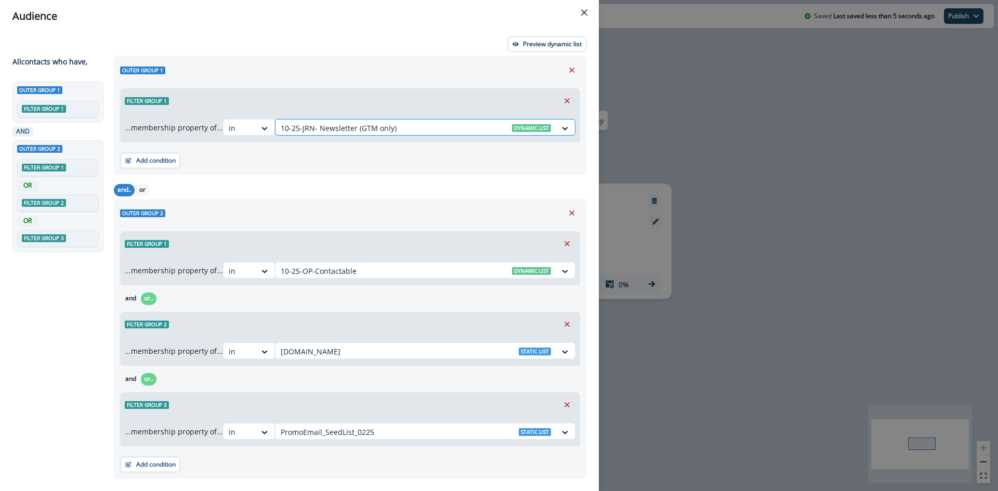
click at [436, 127] on div at bounding box center [416, 128] width 270 height 13
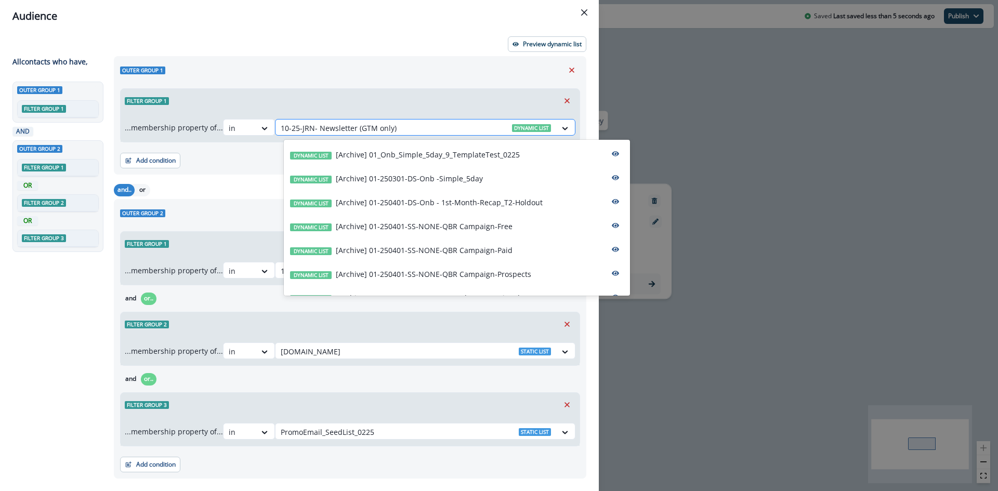
click at [436, 127] on div at bounding box center [416, 128] width 270 height 13
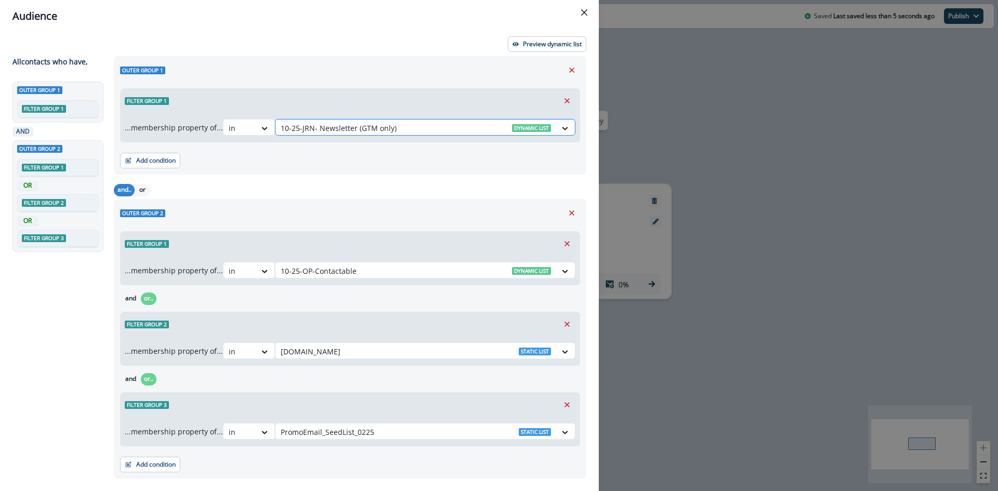
click at [436, 127] on div at bounding box center [416, 128] width 270 height 13
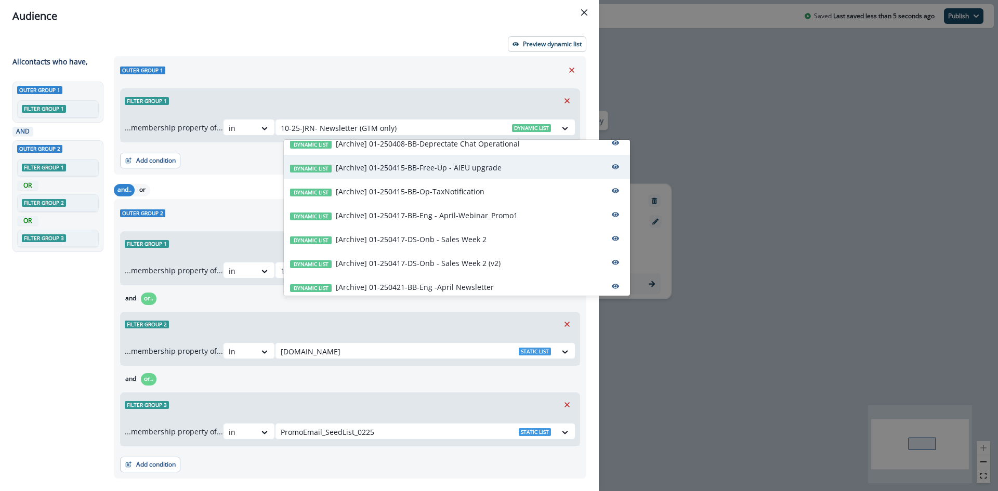
scroll to position [156, 0]
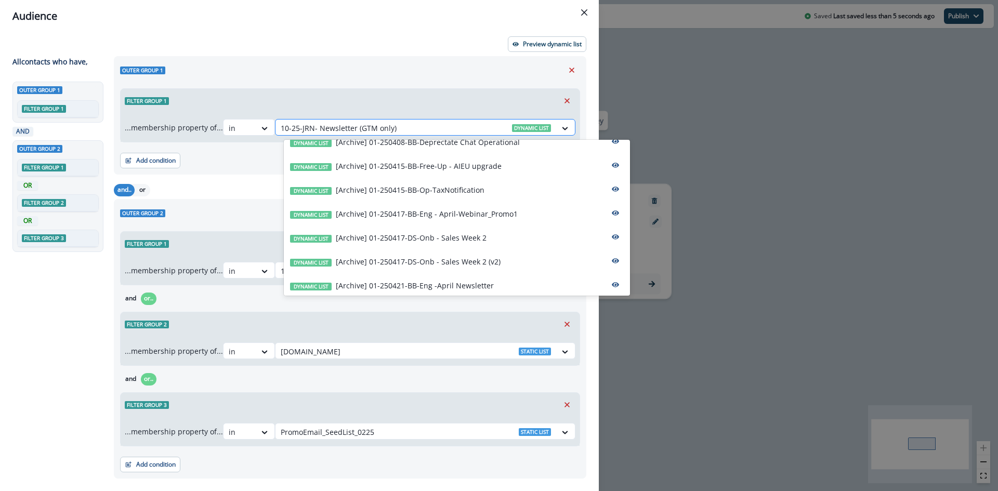
click at [406, 128] on div at bounding box center [416, 128] width 270 height 13
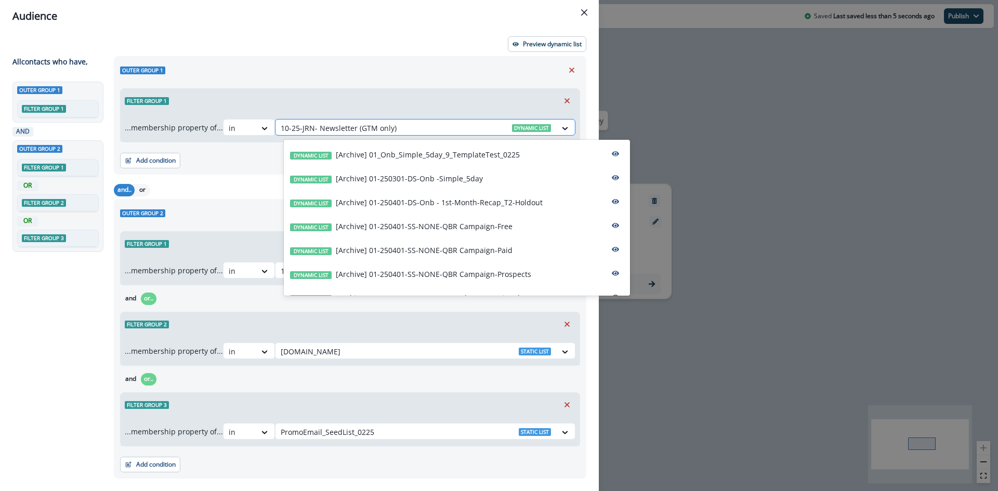
click at [406, 128] on div at bounding box center [416, 128] width 270 height 13
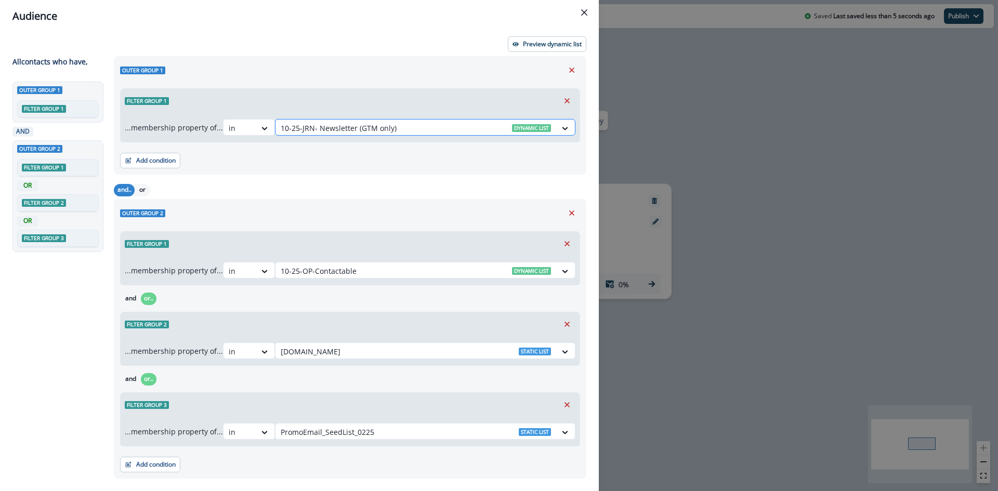
click at [406, 128] on div at bounding box center [416, 128] width 270 height 13
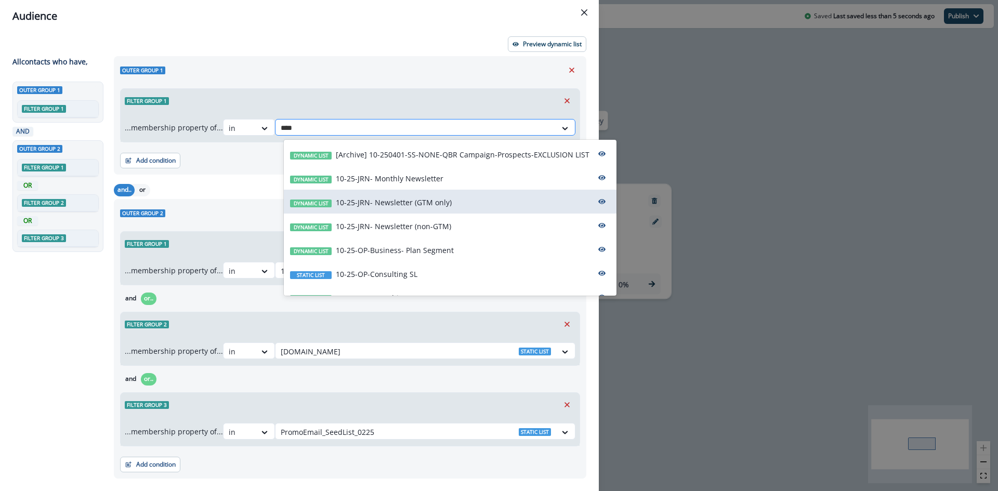
type input "*****"
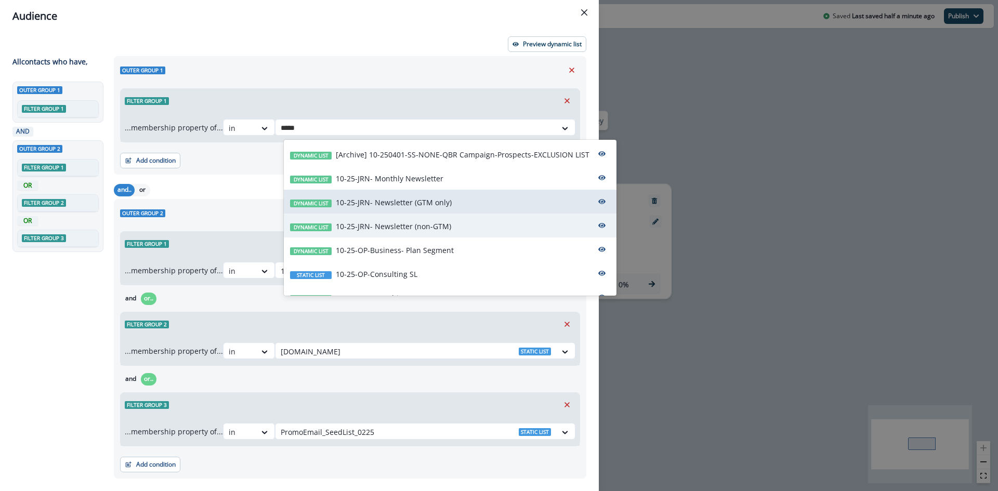
click at [427, 220] on div "Dynamic list 10-25-JRN- Newsletter (non-GTM)" at bounding box center [450, 226] width 333 height 24
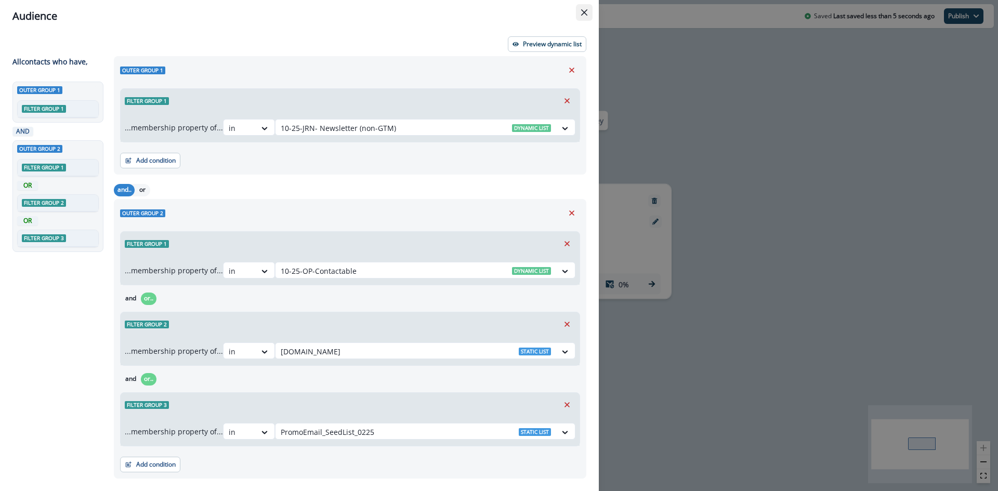
click at [588, 11] on button "Close" at bounding box center [584, 12] width 17 height 17
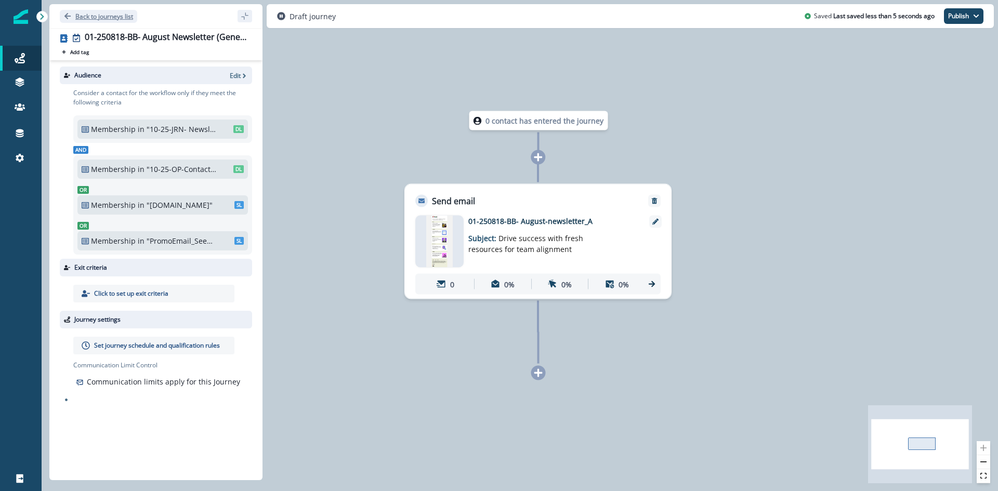
click at [65, 16] on icon "Go back" at bounding box center [67, 16] width 6 height 6
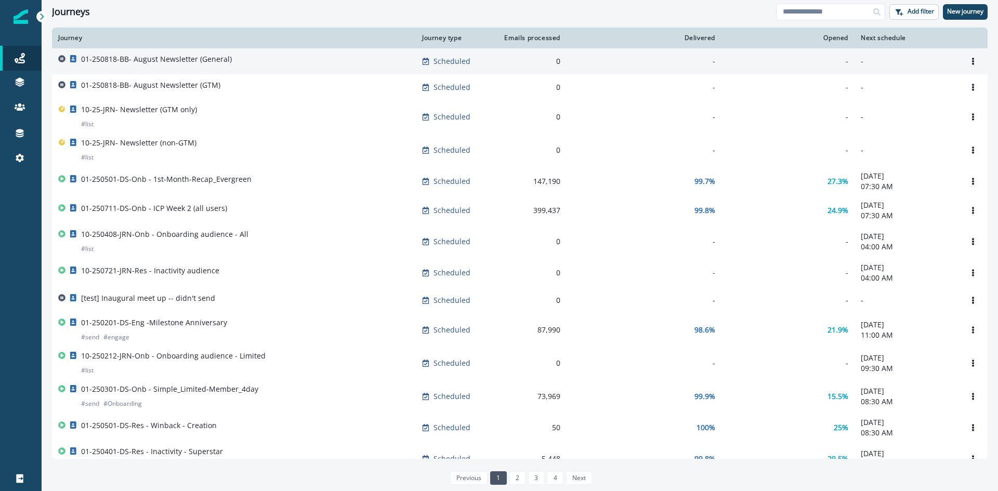
click at [236, 62] on div "01-250818-BB- August Newsletter (General)" at bounding box center [233, 61] width 351 height 15
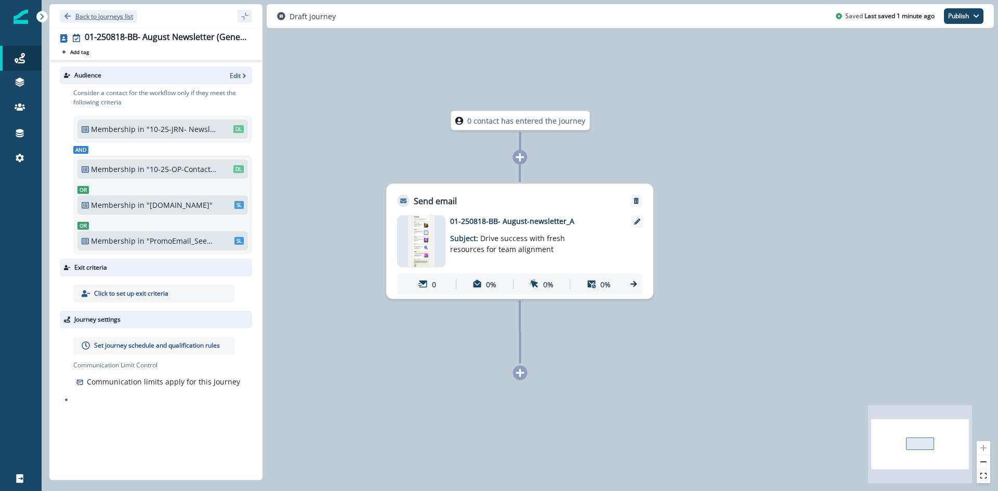
click at [107, 17] on p "Back to journeys list" at bounding box center [104, 16] width 58 height 9
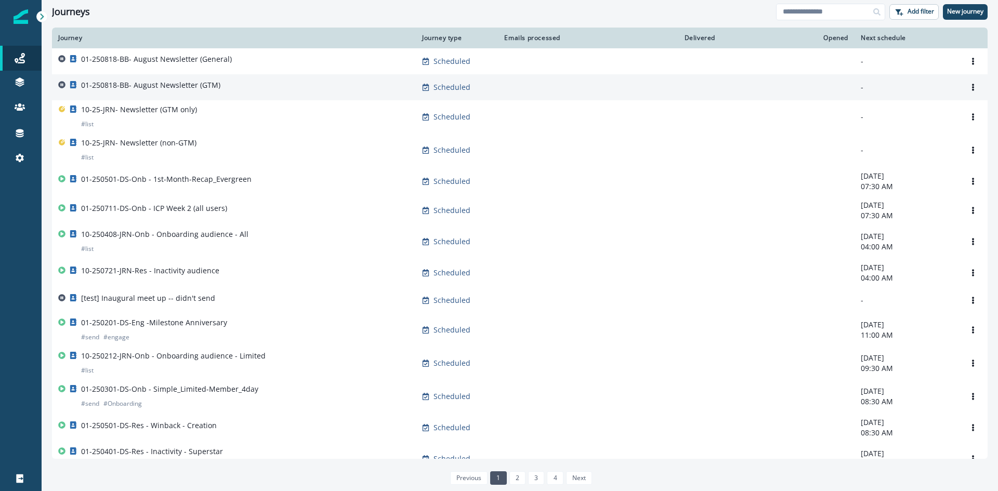
click at [179, 86] on p "01-250818-BB- August Newsletter (GTM)" at bounding box center [150, 85] width 139 height 10
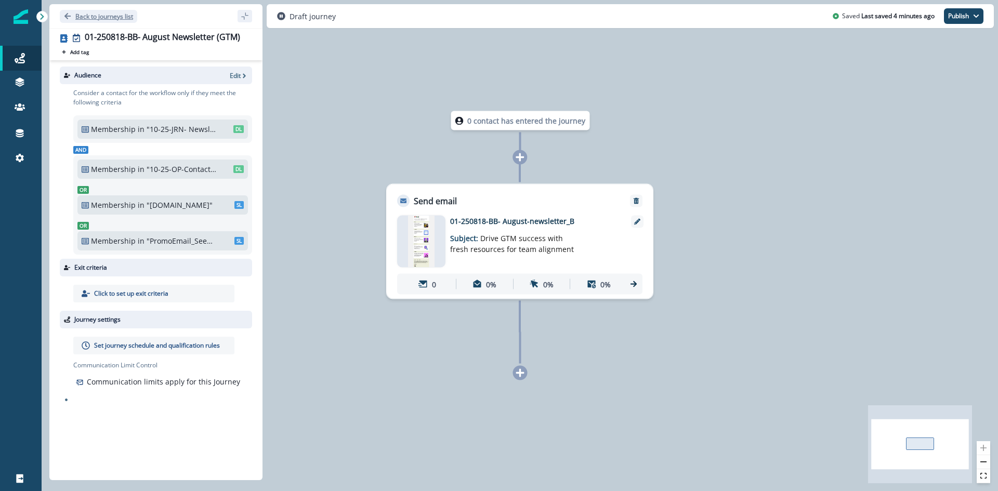
click at [98, 16] on p "Back to journeys list" at bounding box center [104, 16] width 58 height 9
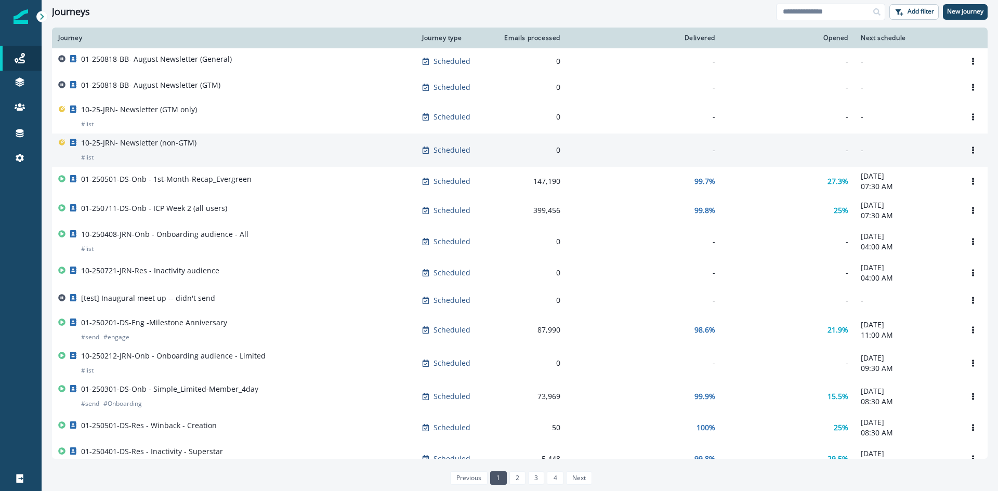
click at [227, 151] on div "10-25-JRN- Newsletter (non-GTM) # list" at bounding box center [233, 150] width 351 height 25
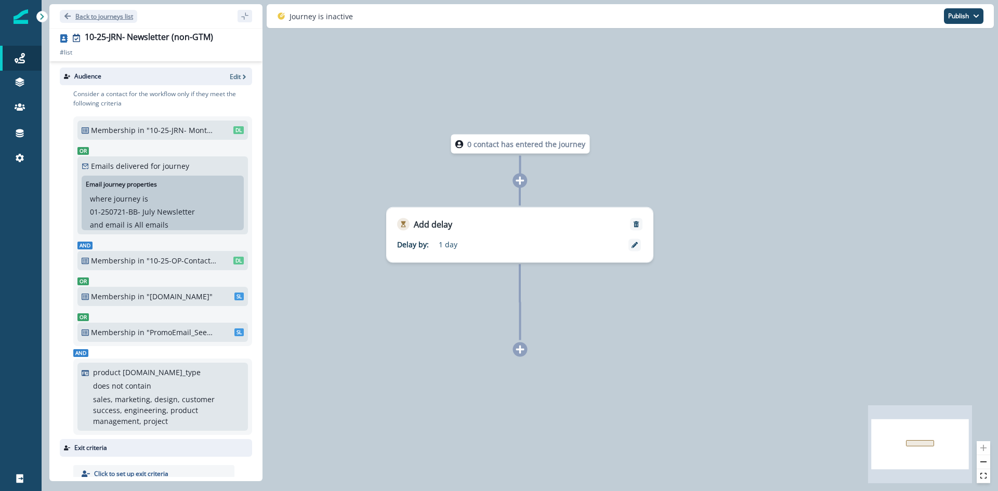
click at [97, 19] on p "Back to journeys list" at bounding box center [104, 16] width 58 height 9
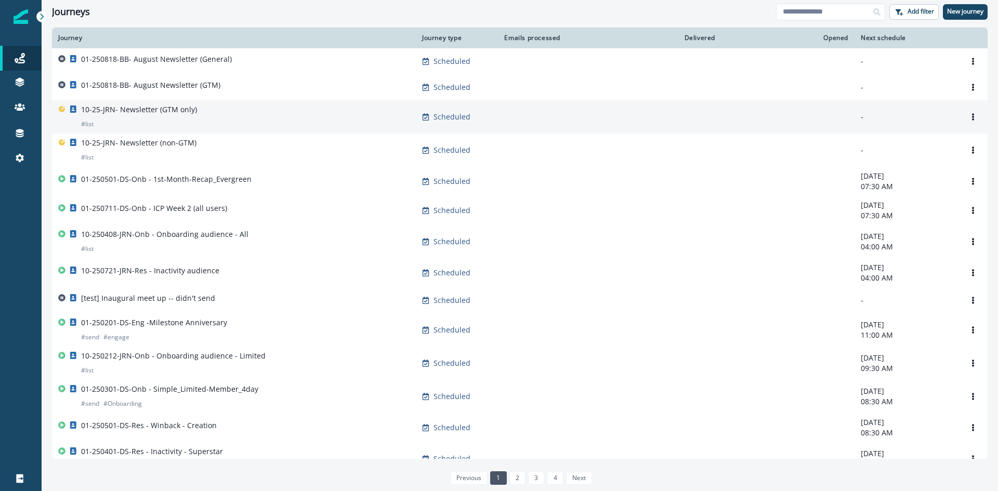
click at [173, 117] on div "10-25-JRN- Newsletter (GTM only) # list" at bounding box center [139, 116] width 116 height 25
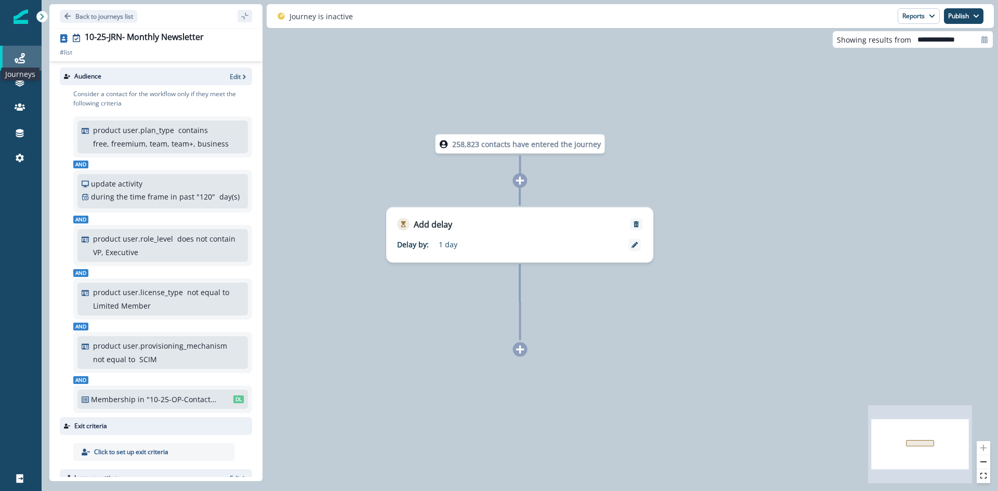
click at [23, 54] on icon at bounding box center [20, 58] width 10 height 10
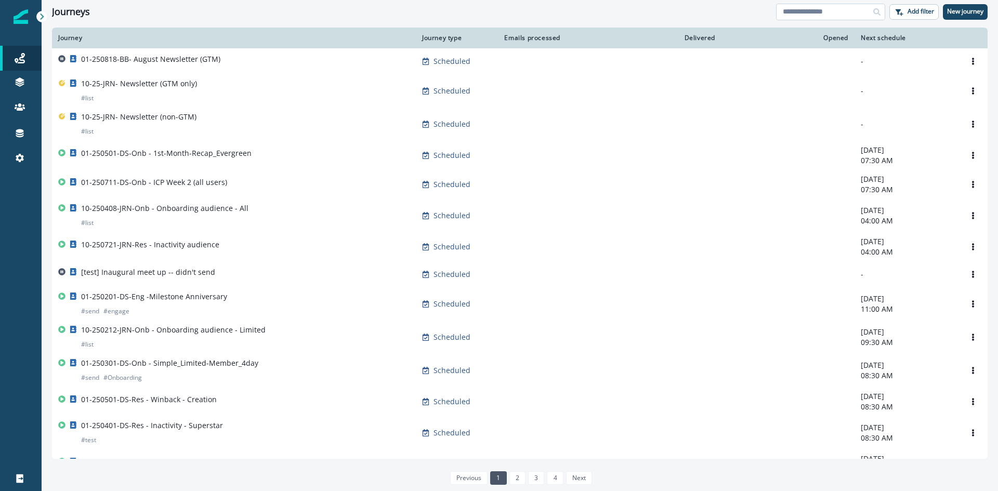
click at [830, 17] on input at bounding box center [830, 12] width 109 height 17
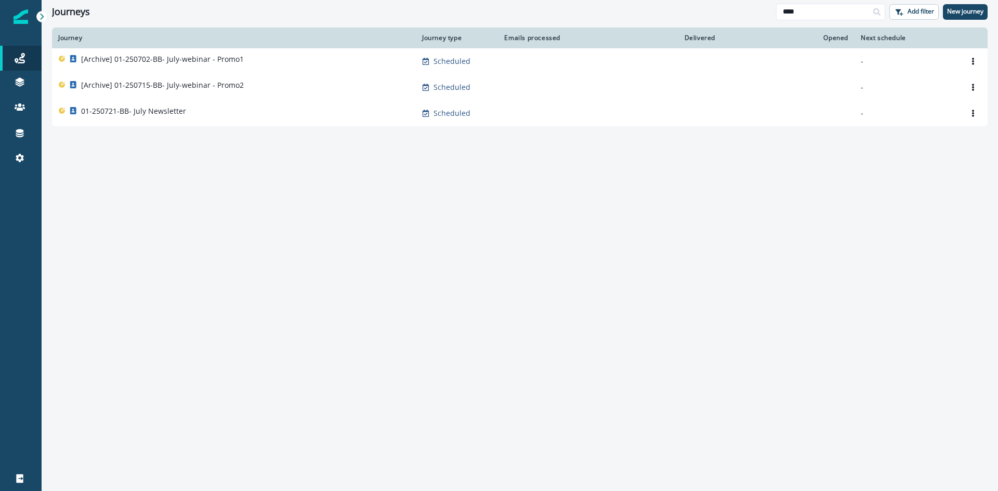
type input "****"
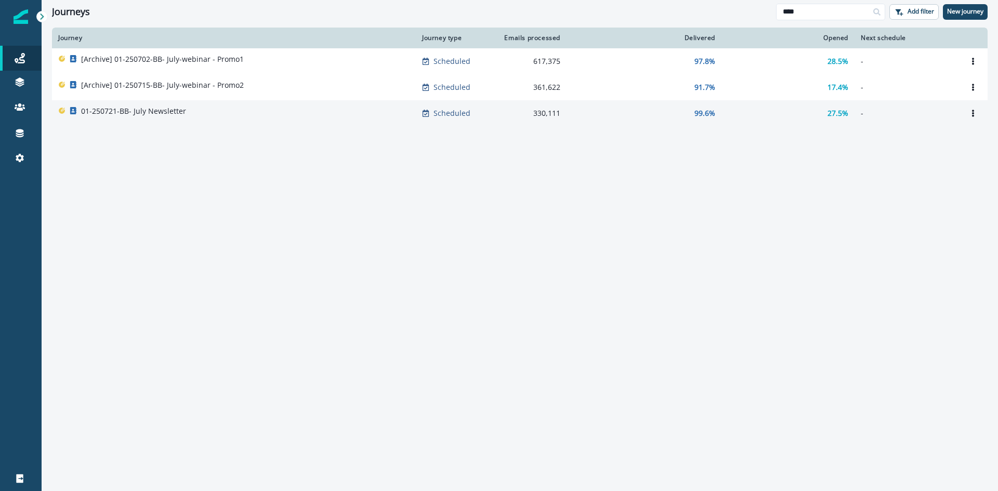
click at [187, 115] on div "01-250721-BB- July Newsletter" at bounding box center [233, 113] width 351 height 15
